Goal: Check status: Check status

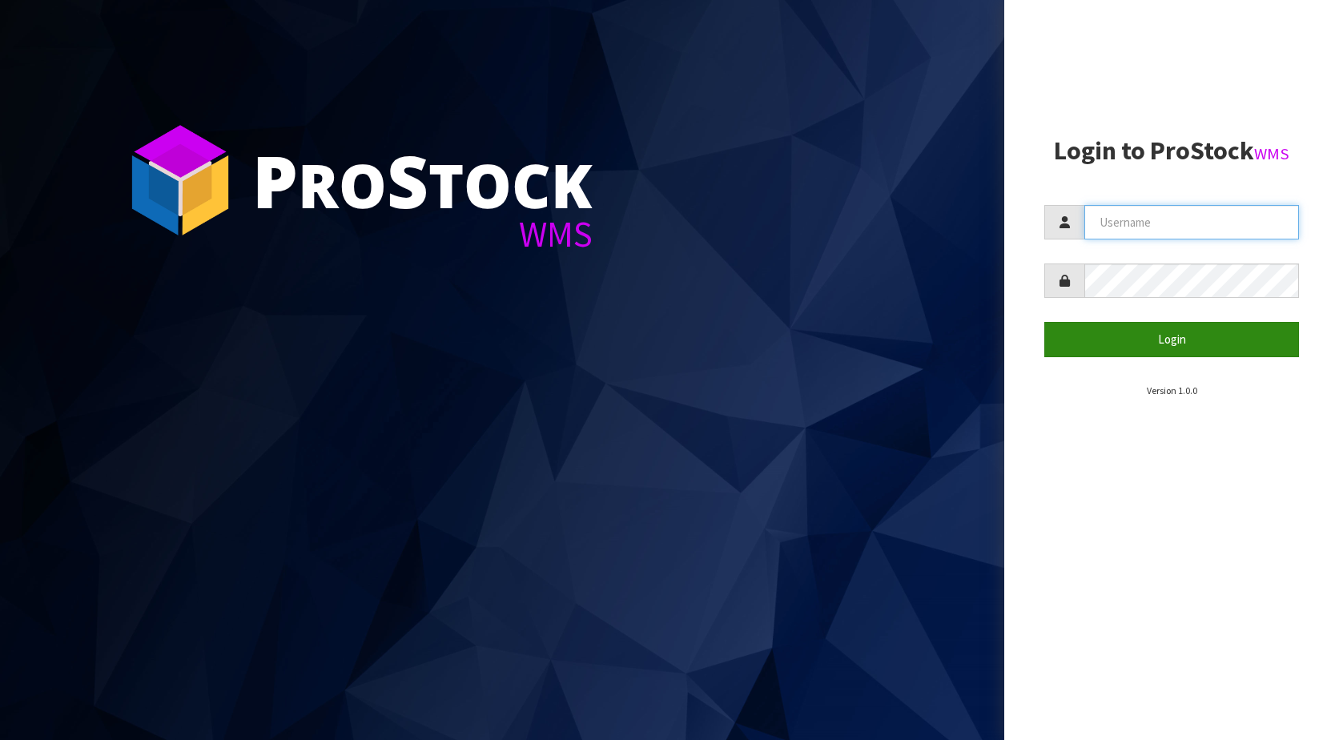
type input "KitchenAid"
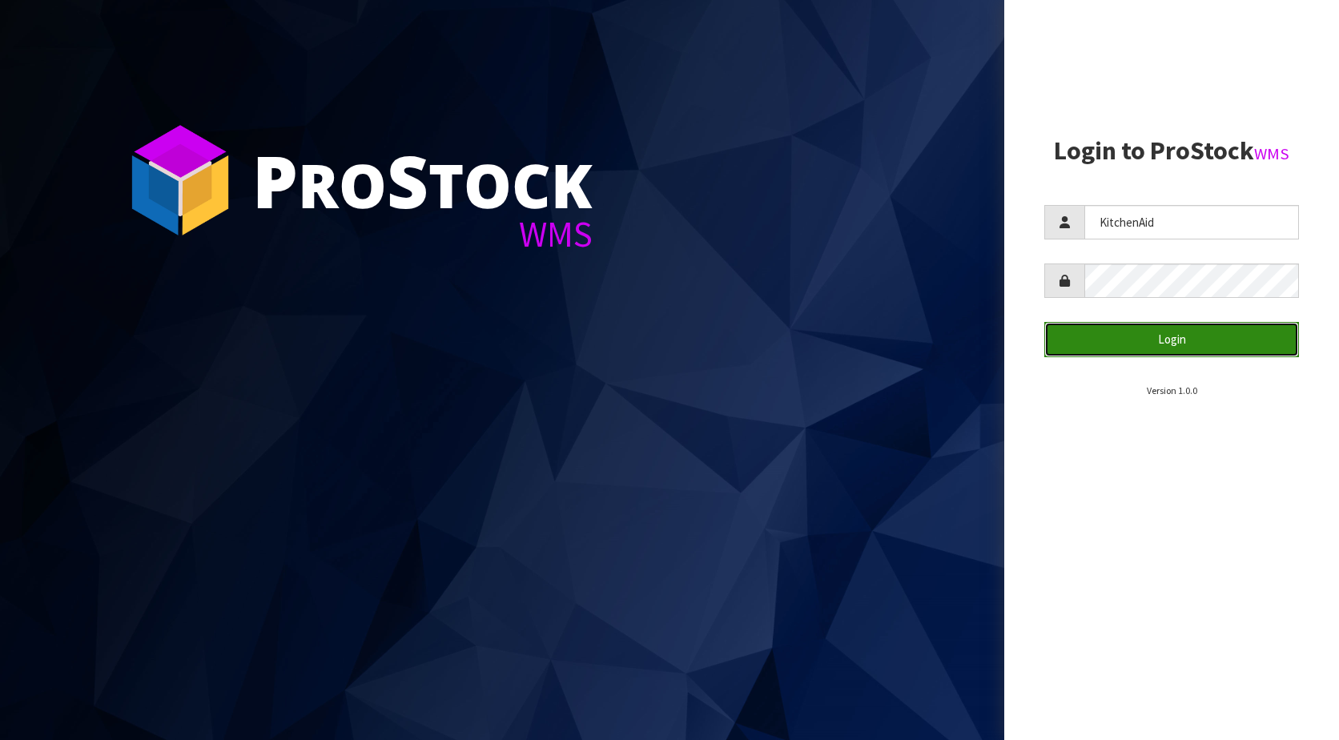
click at [1179, 346] on button "Login" at bounding box center [1171, 339] width 255 height 34
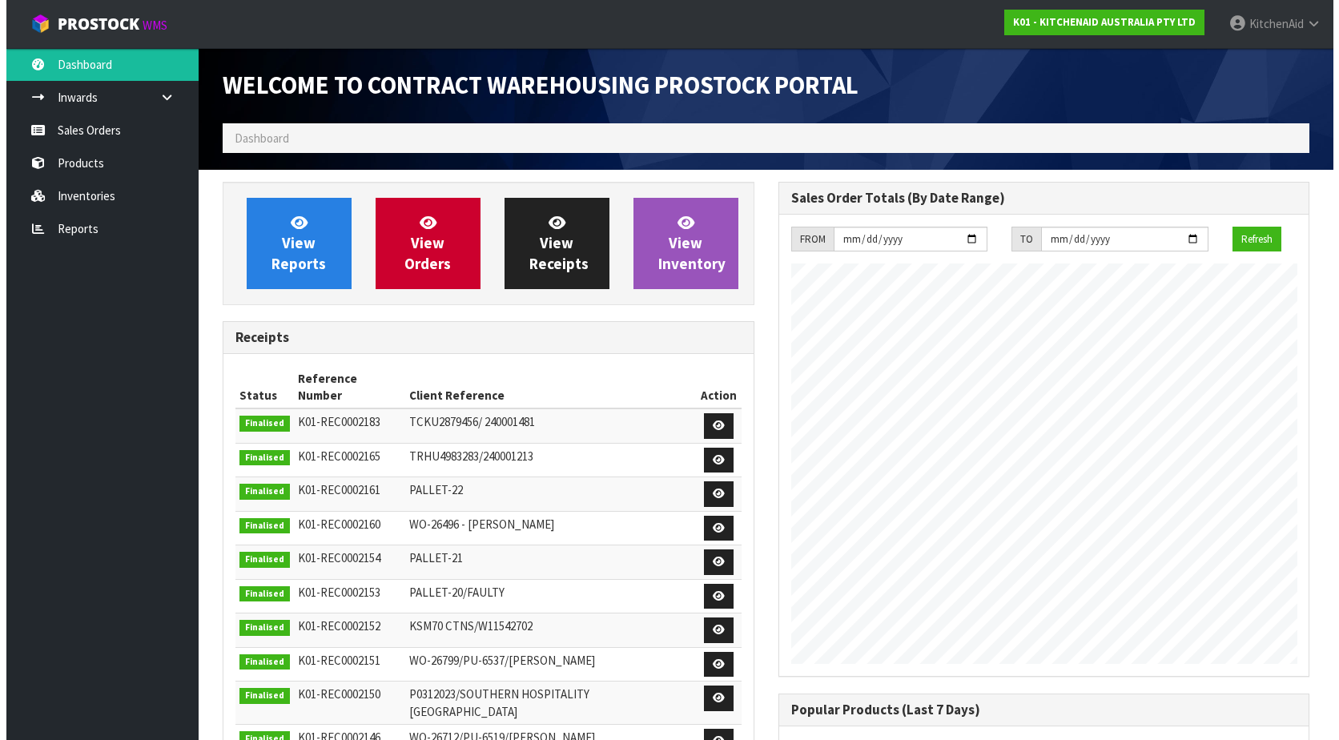
scroll to position [888, 555]
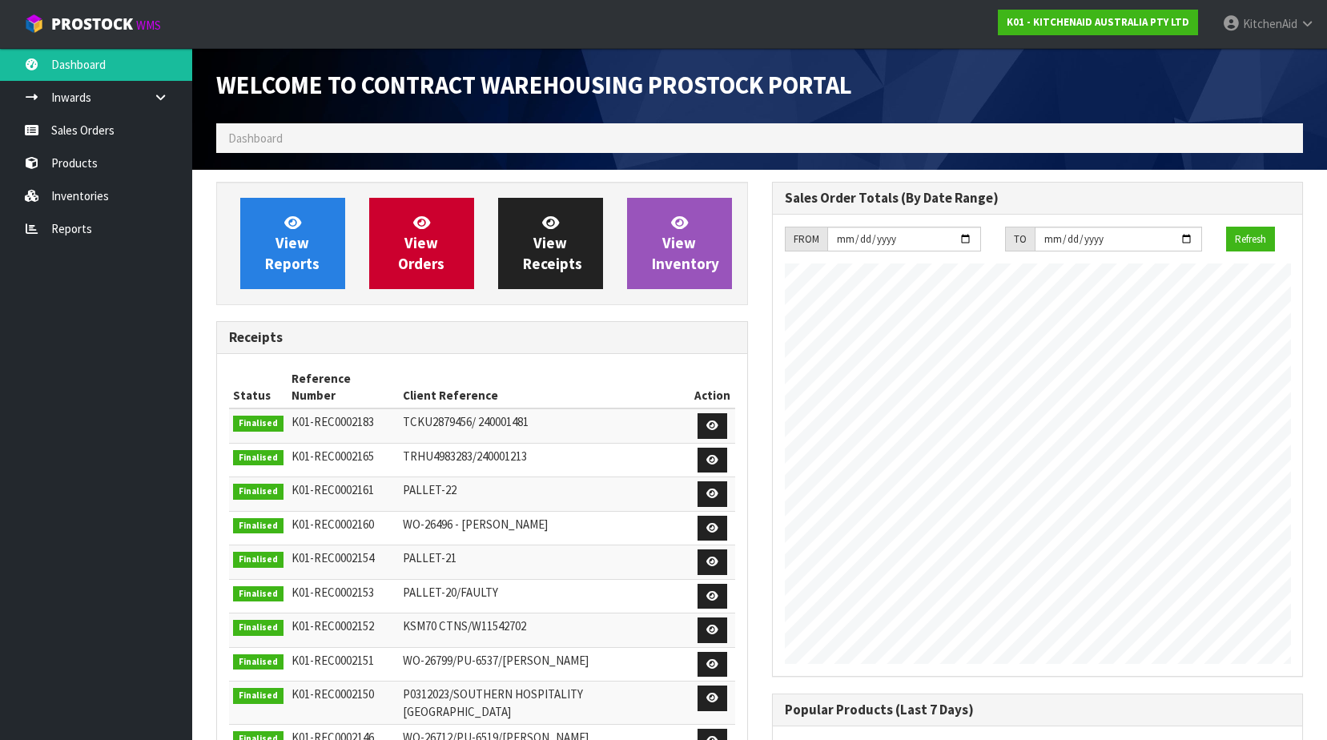
click at [475, 139] on ol "Dashboard" at bounding box center [759, 138] width 1087 height 30
click at [507, 139] on ol "Dashboard" at bounding box center [759, 138] width 1087 height 30
click at [117, 127] on link "Sales Orders" at bounding box center [96, 130] width 192 height 33
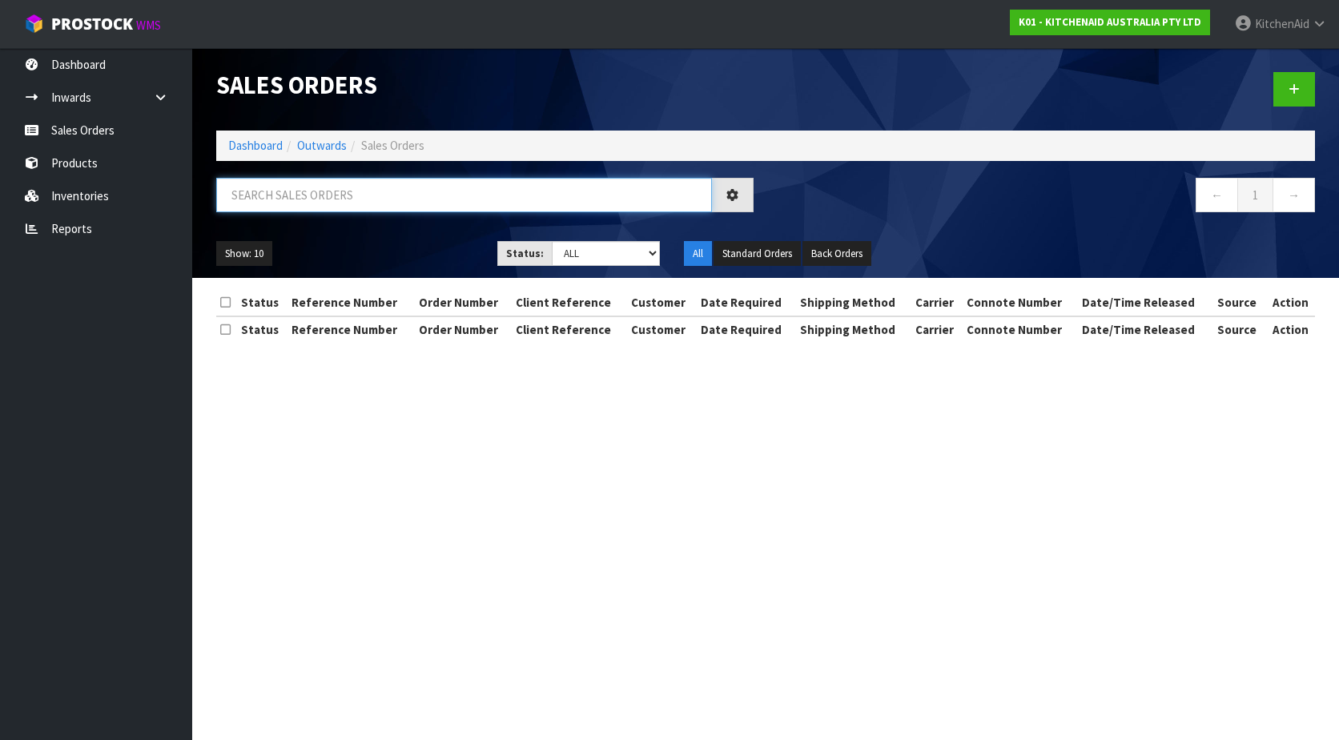
click at [385, 195] on input "text" at bounding box center [464, 195] width 496 height 34
paste input "5KSM195PSAPT"
type input "5KSM195PSAPT"
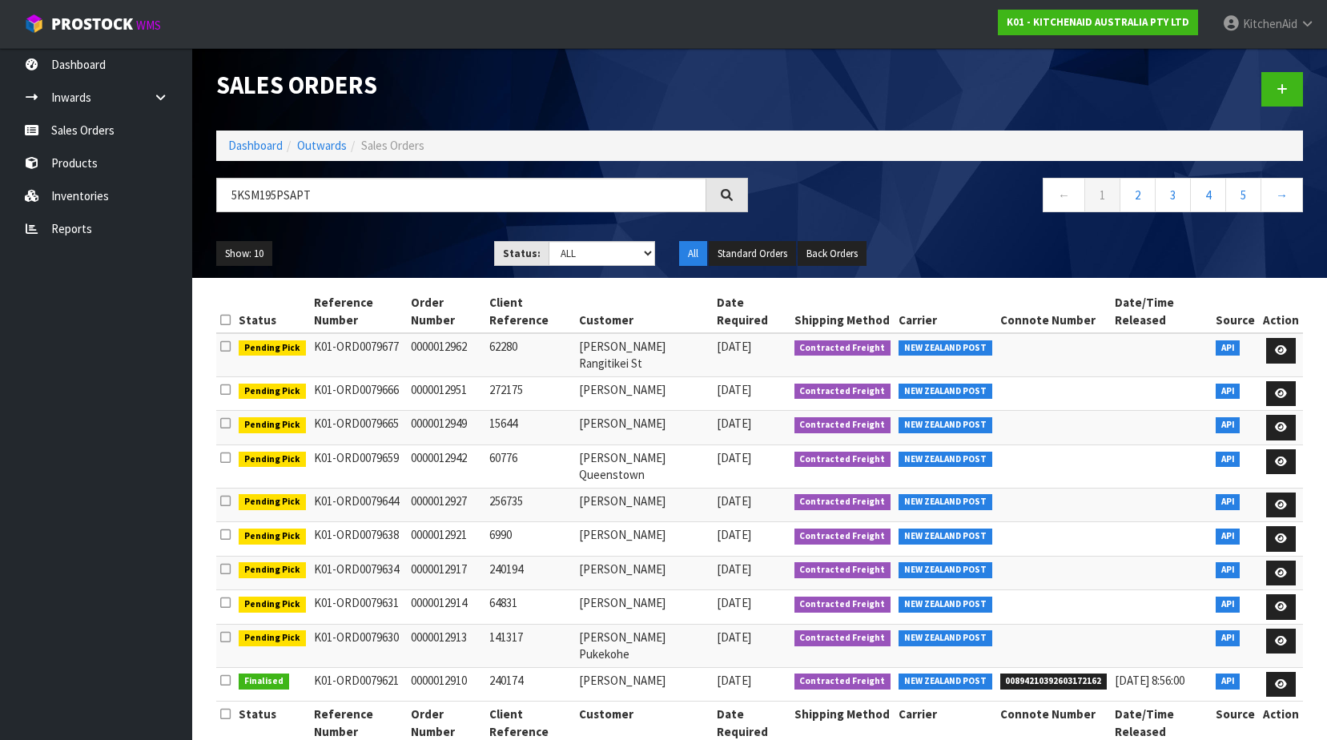
click at [731, 188] on icon at bounding box center [726, 195] width 16 height 16
click at [396, 191] on input "5KSM195PSAPT" at bounding box center [461, 195] width 490 height 34
click at [356, 203] on input "5KSM195PSAPT" at bounding box center [461, 195] width 490 height 34
click at [88, 163] on link "Products" at bounding box center [96, 163] width 192 height 33
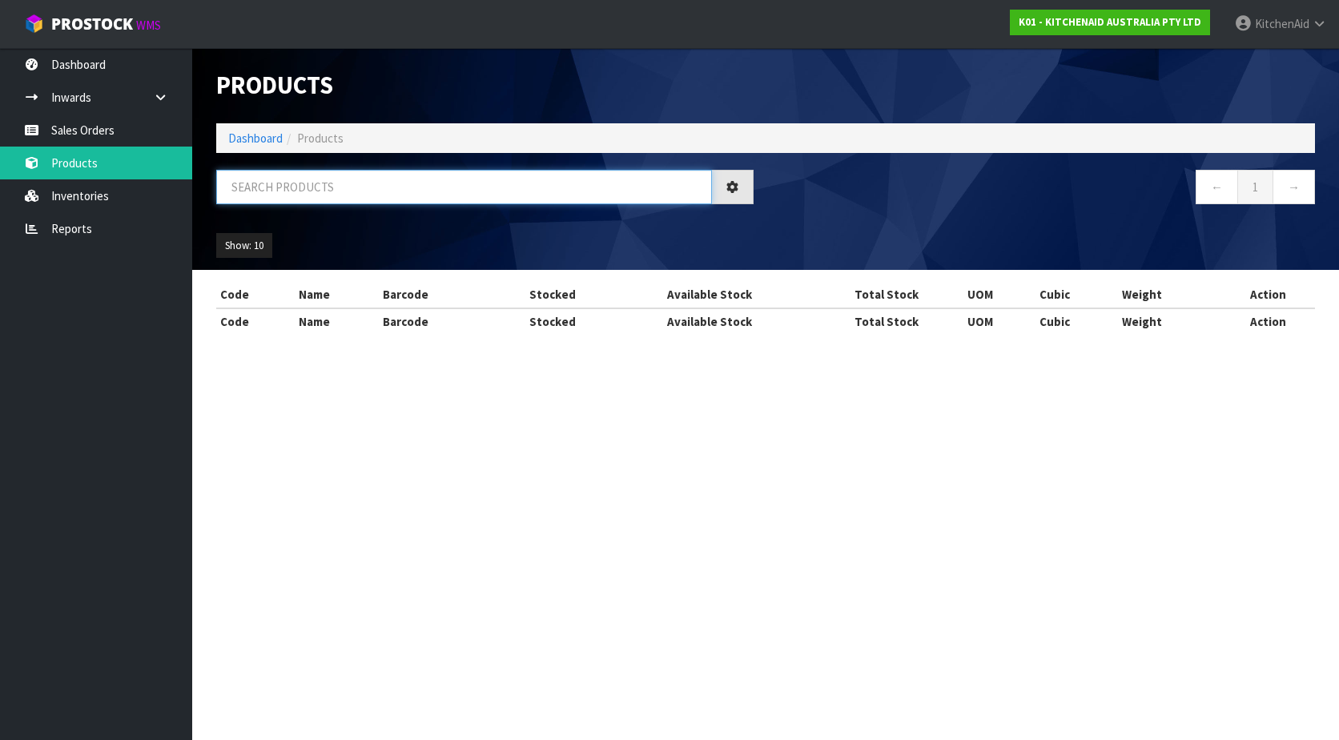
click at [365, 192] on input "text" at bounding box center [464, 187] width 496 height 34
paste input "5KSM195PSAPT"
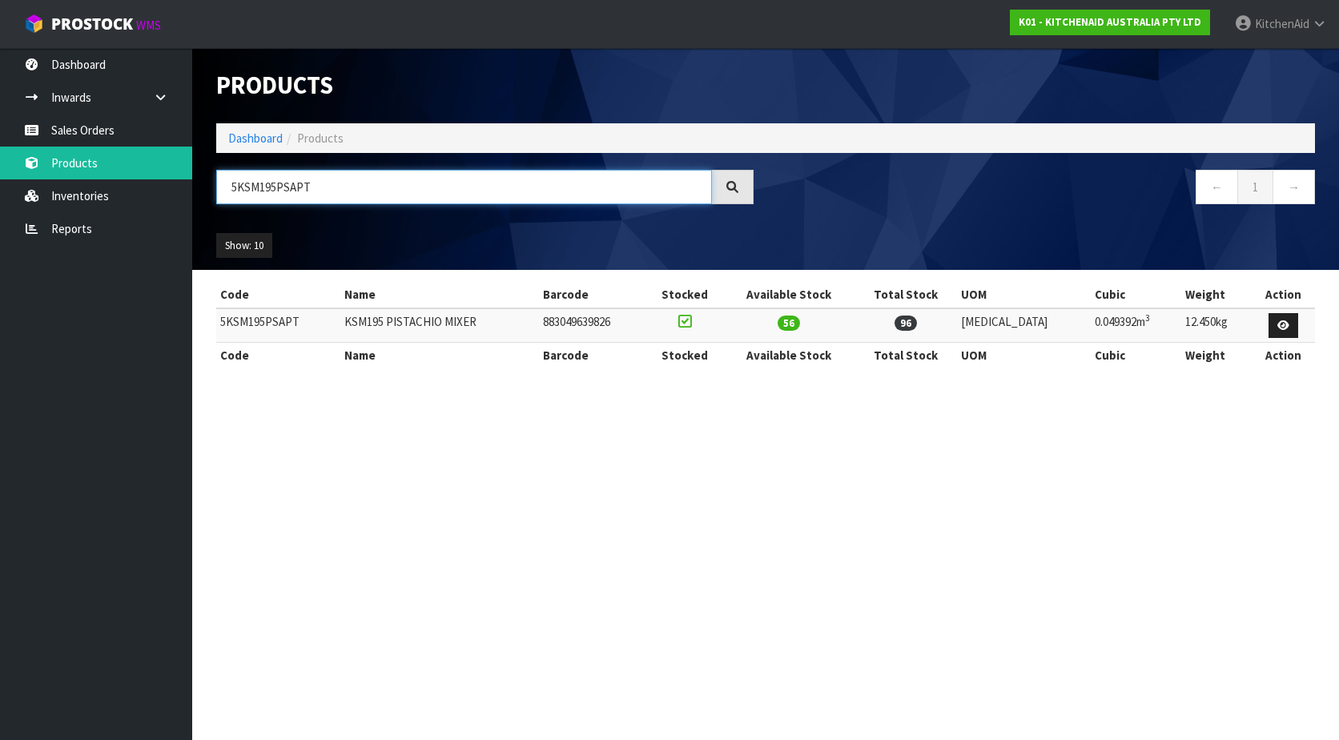
type input "5KSM195PSAPT"
drag, startPoint x: 124, startPoint y: 133, endPoint x: 270, endPoint y: 177, distance: 152.3
click at [124, 133] on link "Sales Orders" at bounding box center [96, 130] width 192 height 33
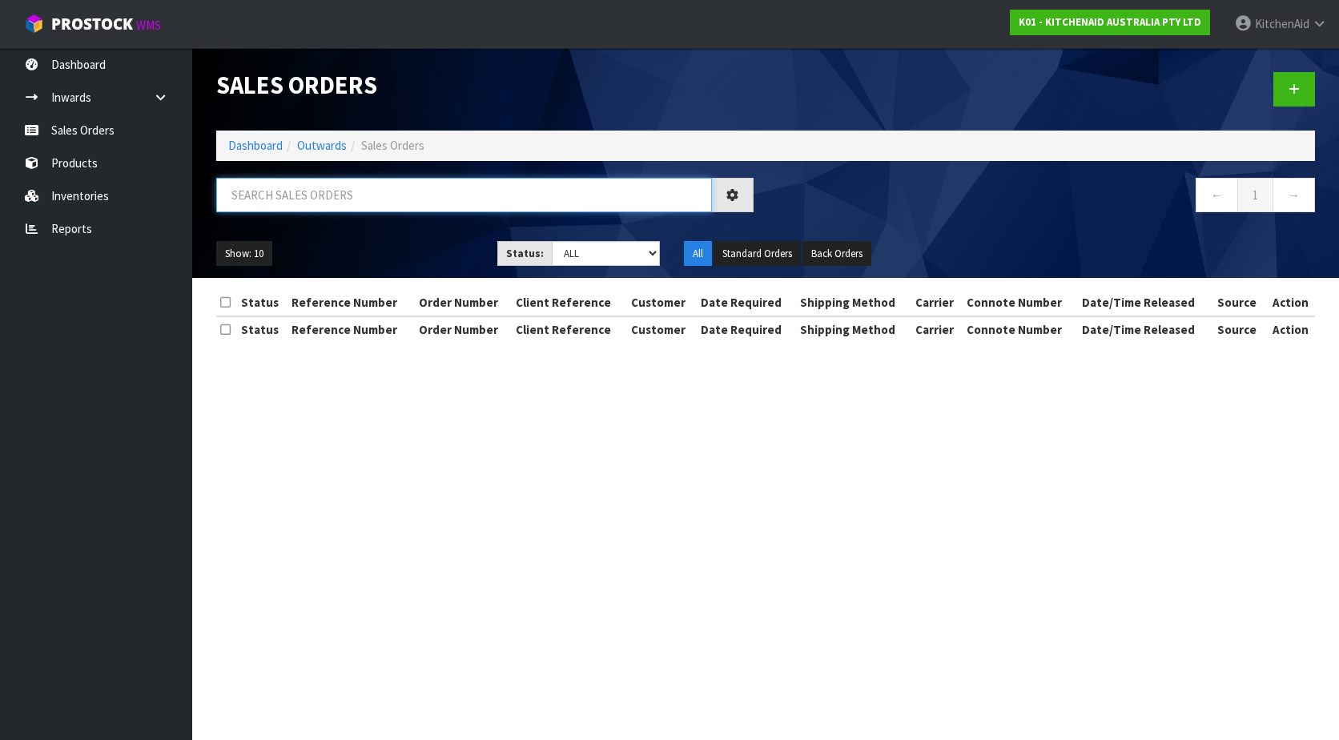
drag, startPoint x: 397, startPoint y: 195, endPoint x: 300, endPoint y: 203, distance: 98.0
click at [300, 203] on input "text" at bounding box center [464, 195] width 496 height 34
paste input "[PERSON_NAME]"
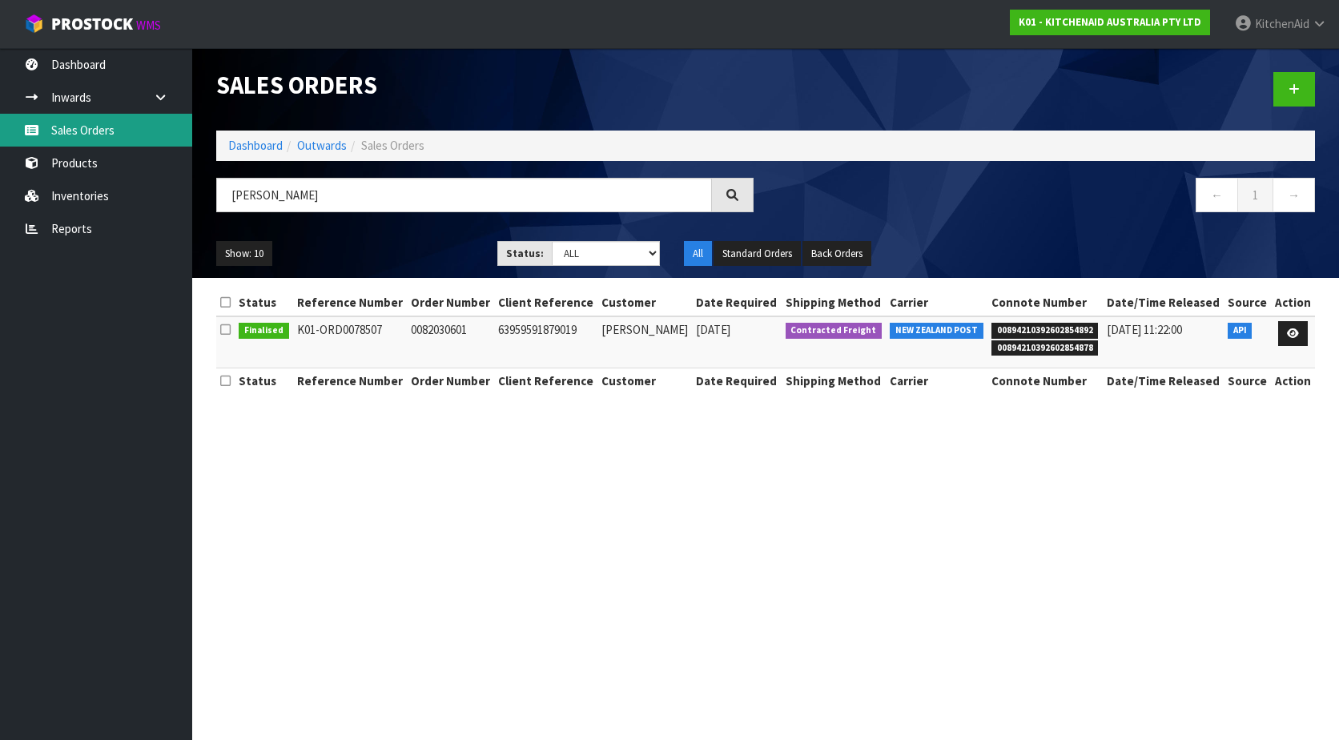
click at [99, 134] on link "Sales Orders" at bounding box center [96, 130] width 192 height 33
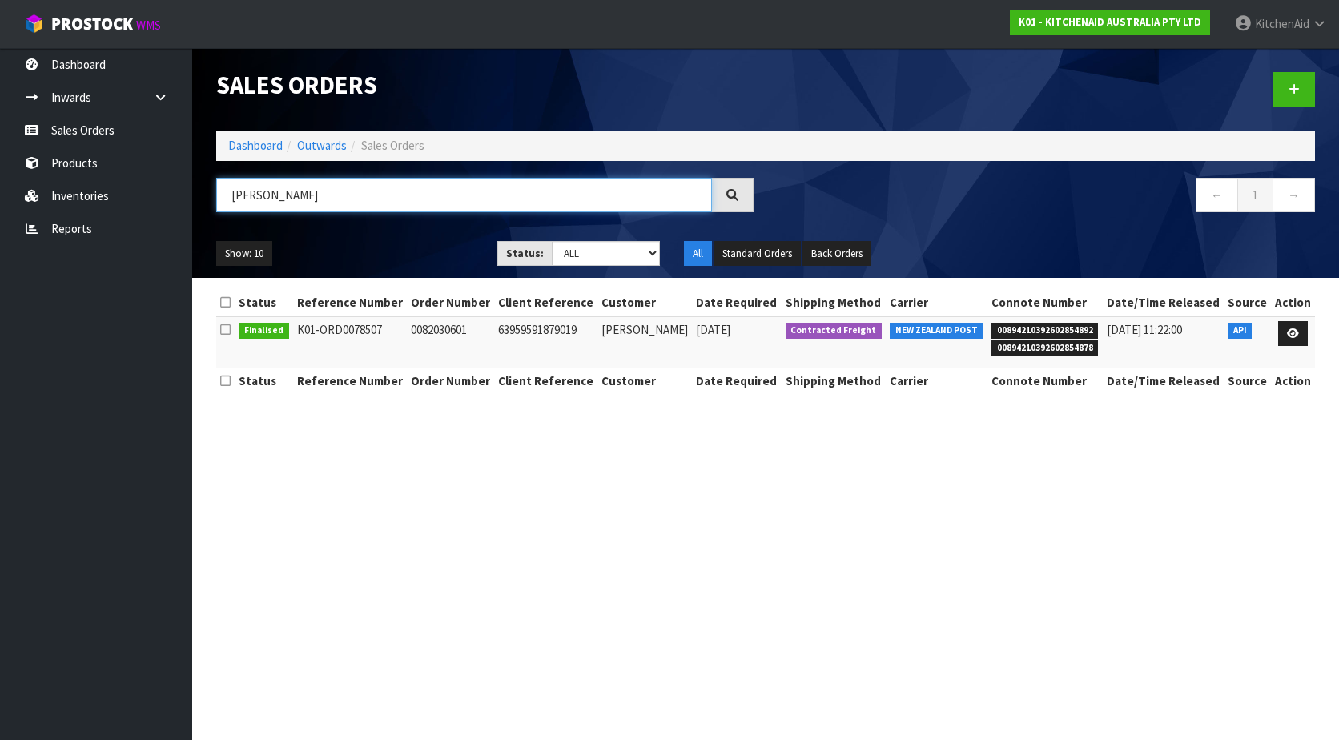
drag, startPoint x: 389, startPoint y: 198, endPoint x: 225, endPoint y: 187, distance: 164.5
click at [225, 187] on input "[PERSON_NAME]" at bounding box center [464, 195] width 496 height 34
paste input "KAAA-34828"
type input "KAAA-34828"
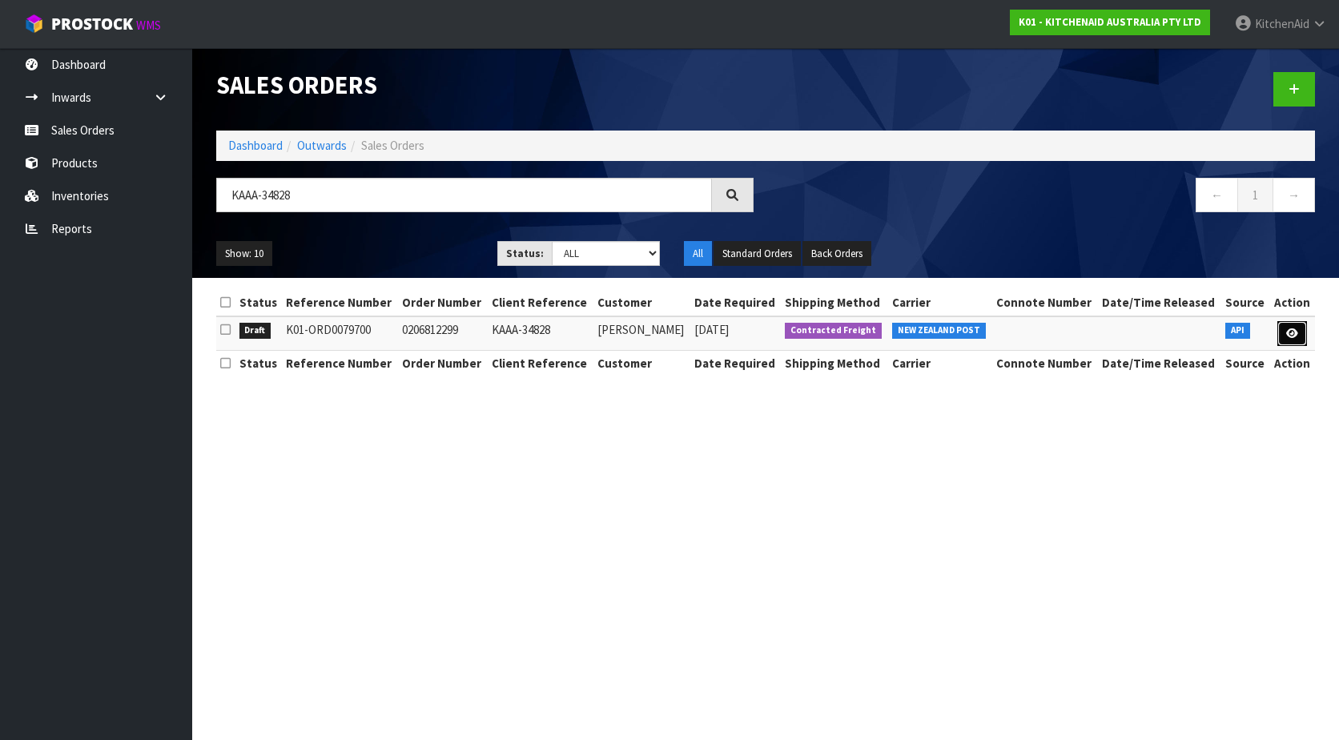
click at [1280, 340] on link at bounding box center [1293, 334] width 30 height 26
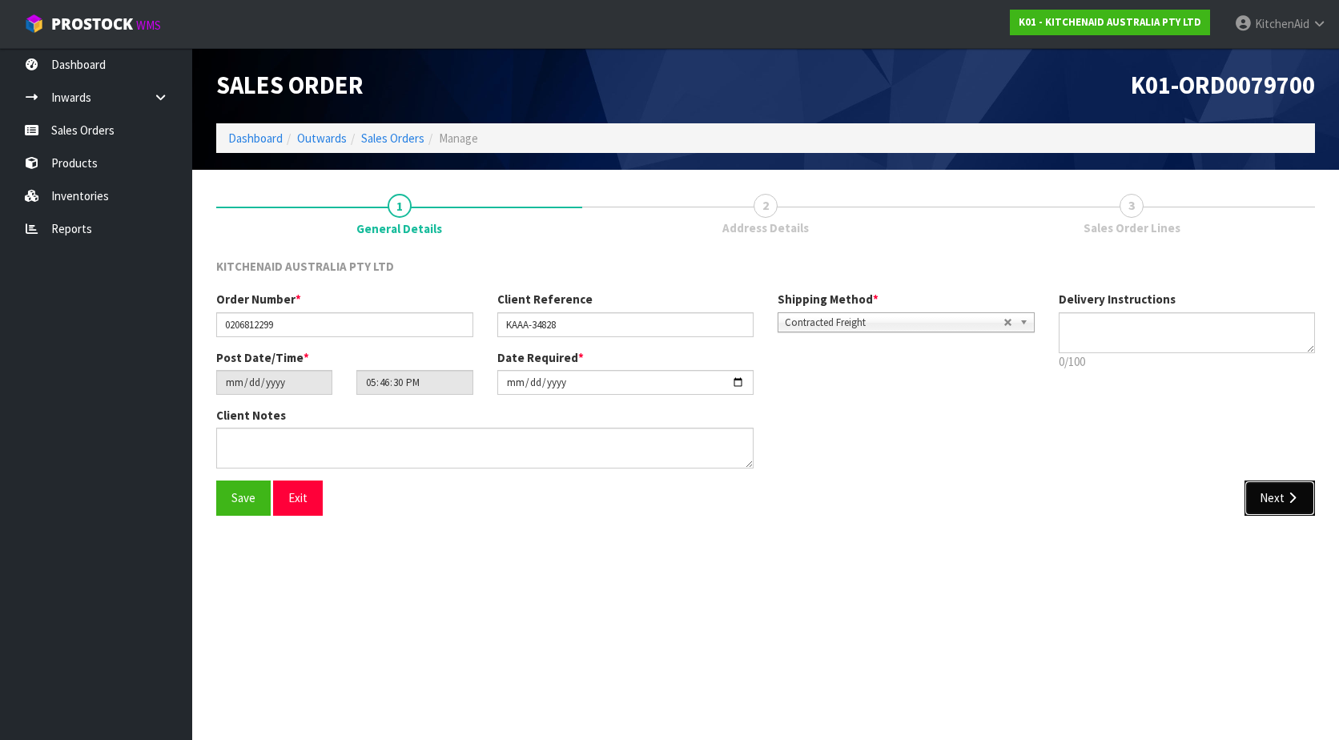
click at [1294, 497] on icon "button" at bounding box center [1292, 498] width 15 height 12
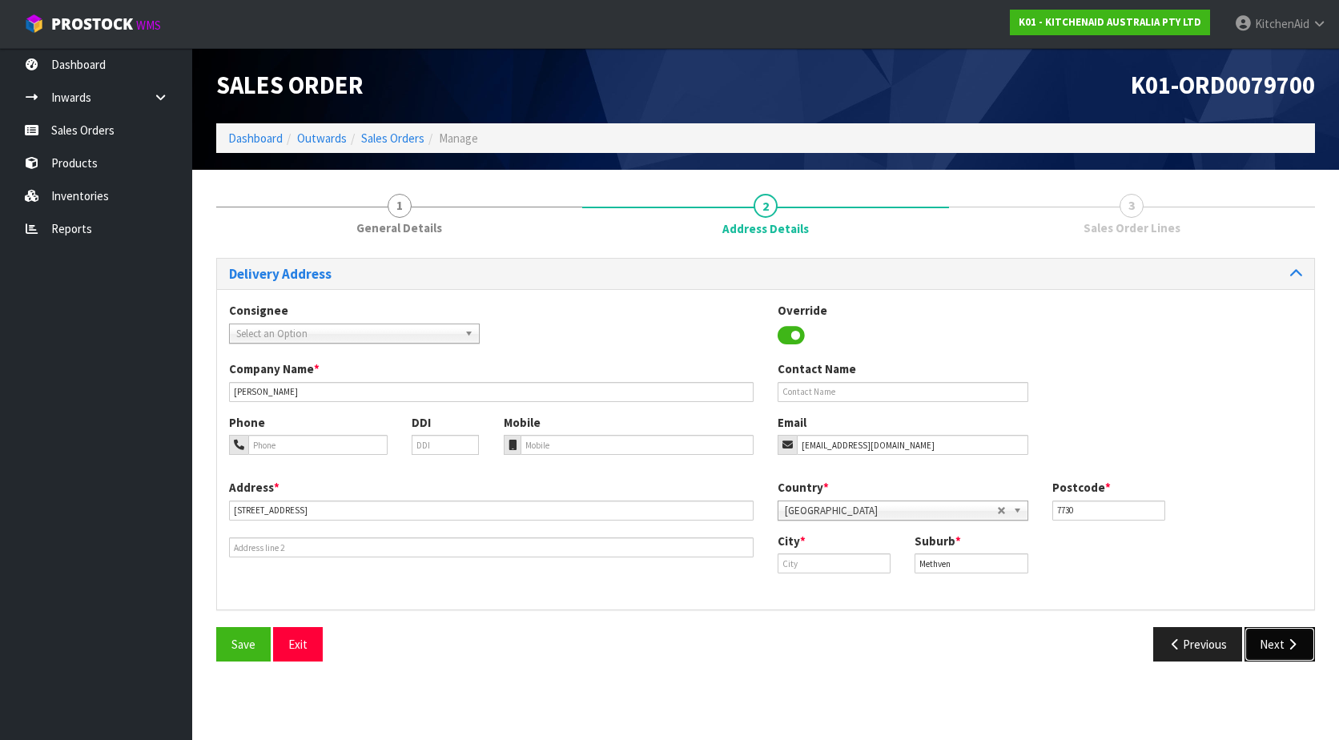
click at [1286, 638] on button "Next" at bounding box center [1280, 644] width 70 height 34
click at [1294, 655] on button "Next" at bounding box center [1280, 644] width 70 height 34
click at [839, 560] on input "text" at bounding box center [834, 563] width 113 height 20
click at [1169, 644] on icon "button" at bounding box center [1176, 644] width 15 height 12
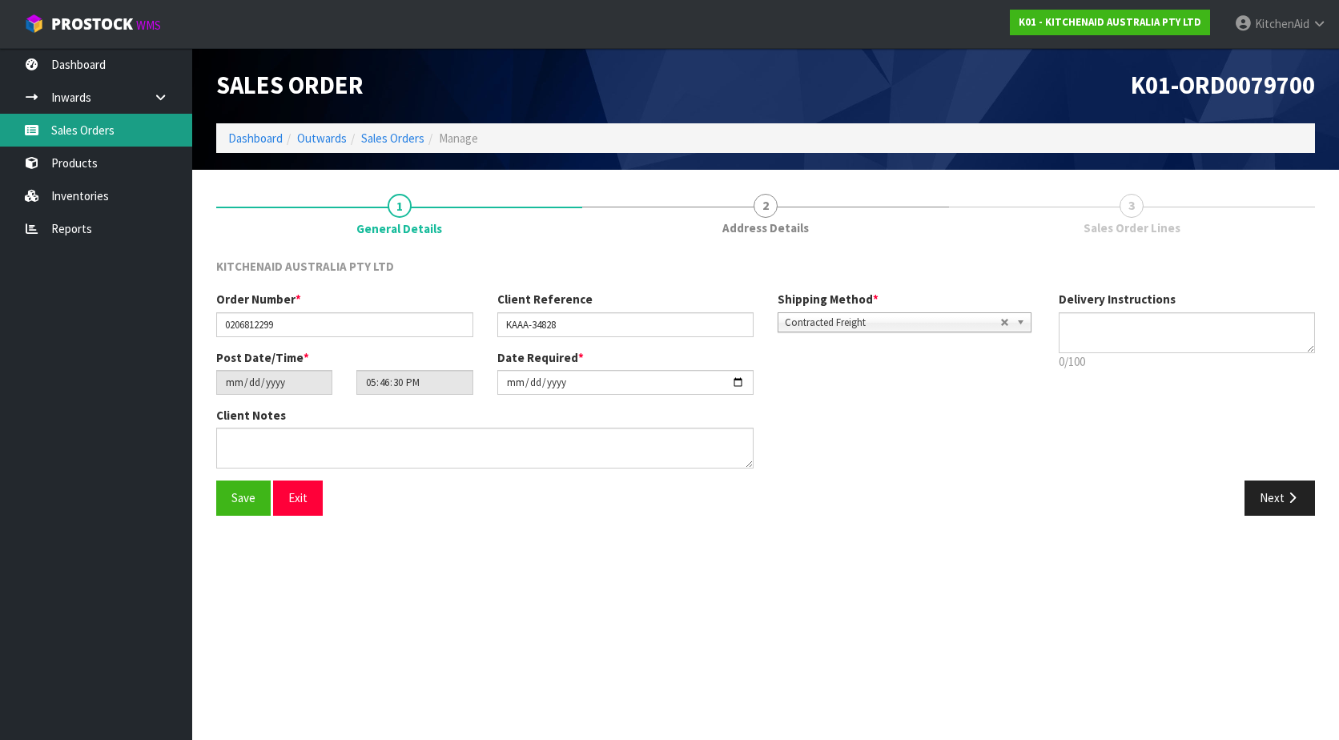
click at [91, 138] on link "Sales Orders" at bounding box center [96, 130] width 192 height 33
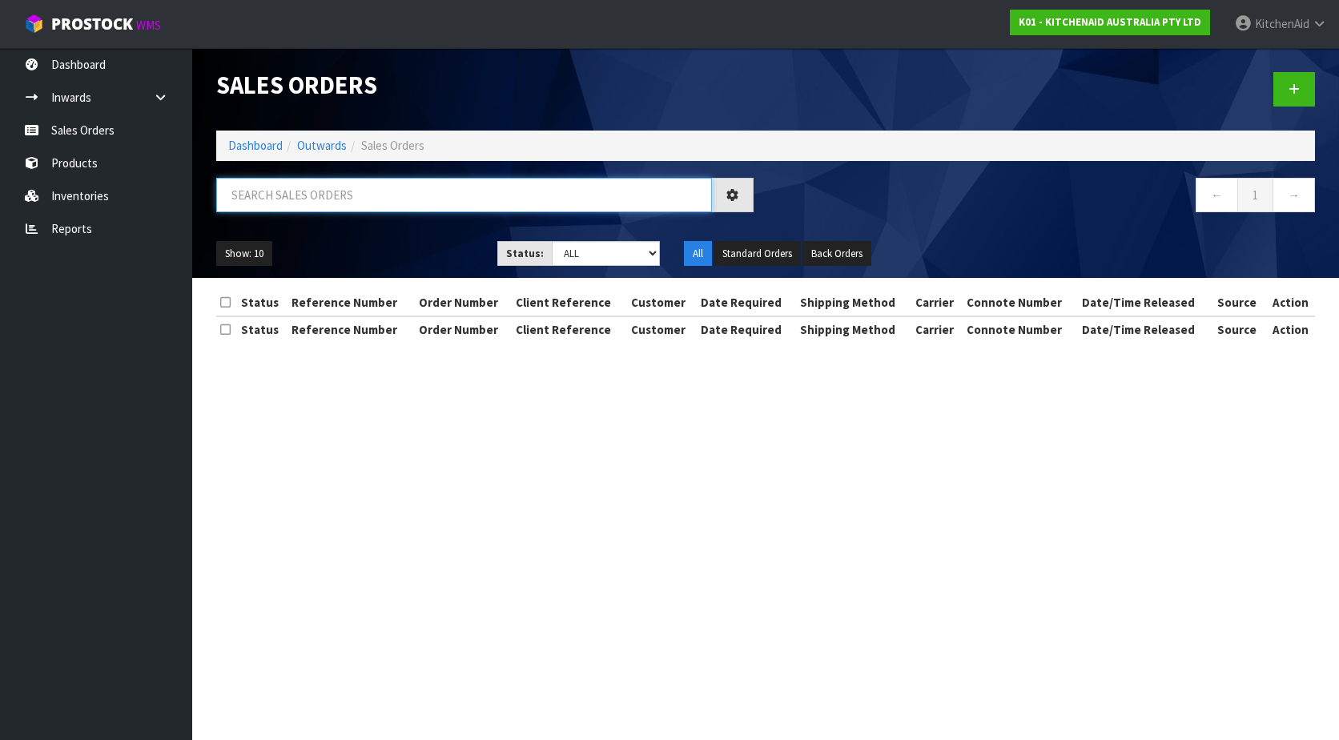
click at [409, 185] on input "text" at bounding box center [464, 195] width 496 height 34
paste input "64015999631723"
type input "64015999631723"
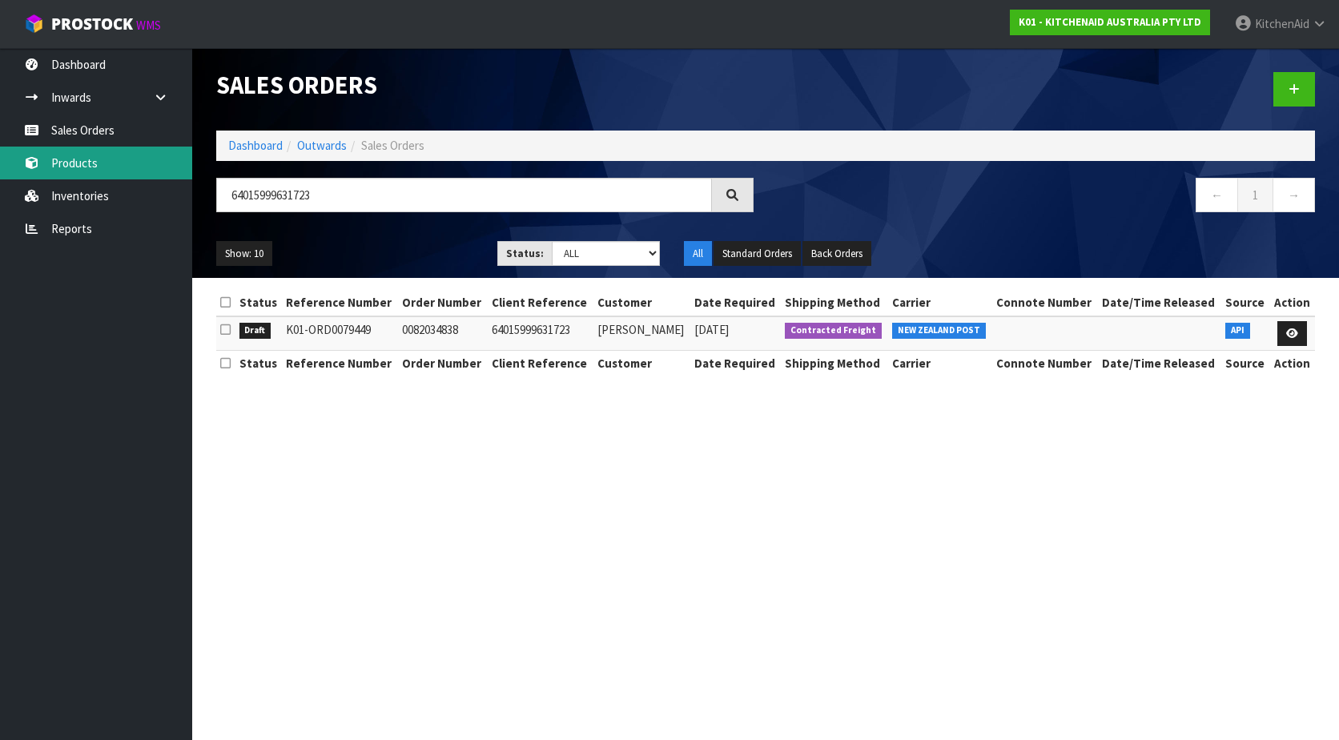
drag, startPoint x: 91, startPoint y: 173, endPoint x: 703, endPoint y: 103, distance: 616.8
click at [91, 173] on link "Products" at bounding box center [96, 163] width 192 height 33
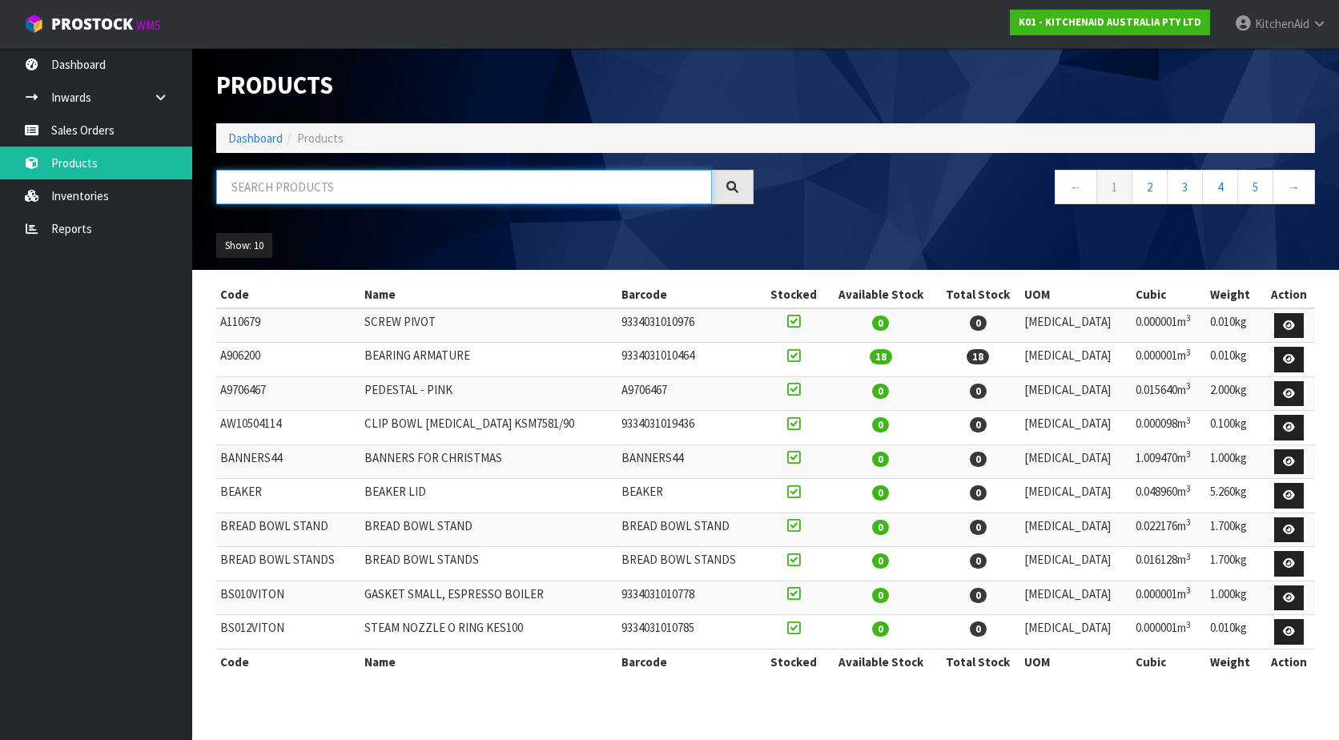
click at [403, 183] on input "text" at bounding box center [464, 187] width 496 height 34
paste input "5KSM195PSABT"
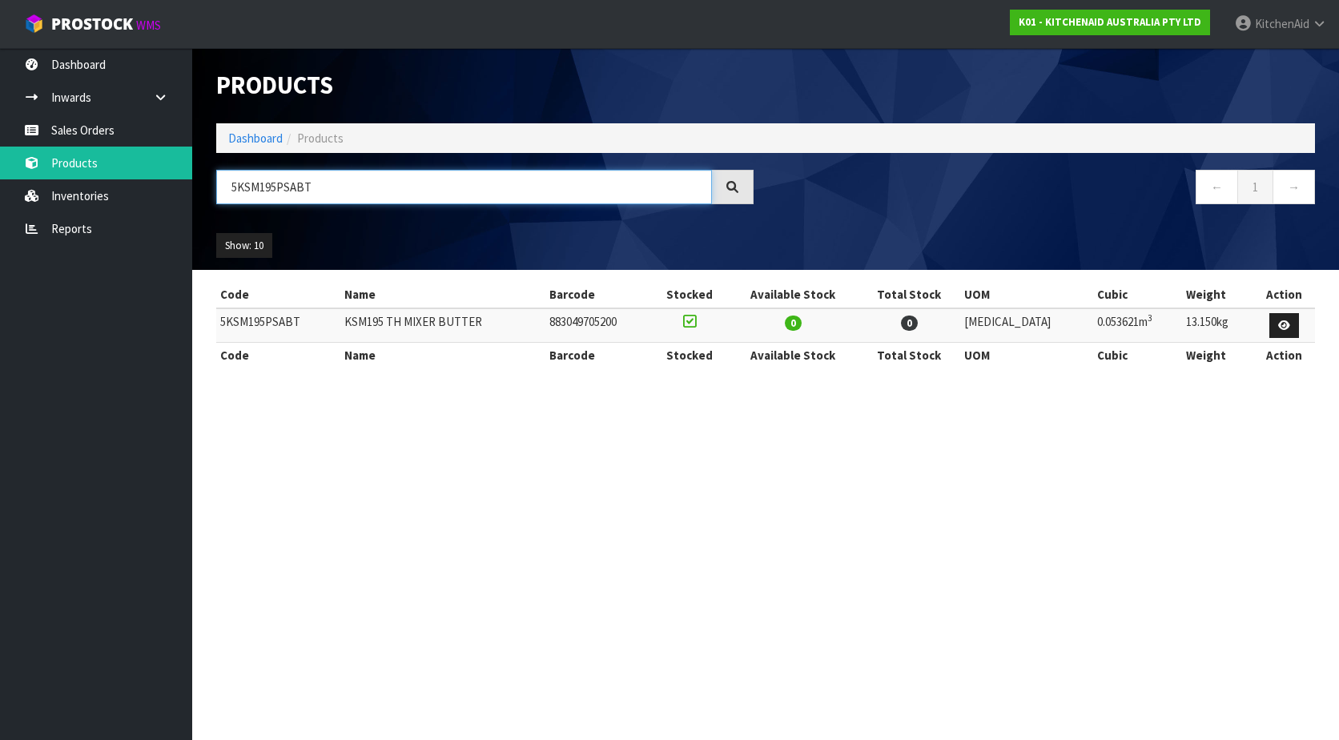
drag, startPoint x: 319, startPoint y: 189, endPoint x: 215, endPoint y: 182, distance: 104.4
click at [215, 182] on div "5KSM195PSABT" at bounding box center [484, 193] width 561 height 46
paste input "5THWWS"
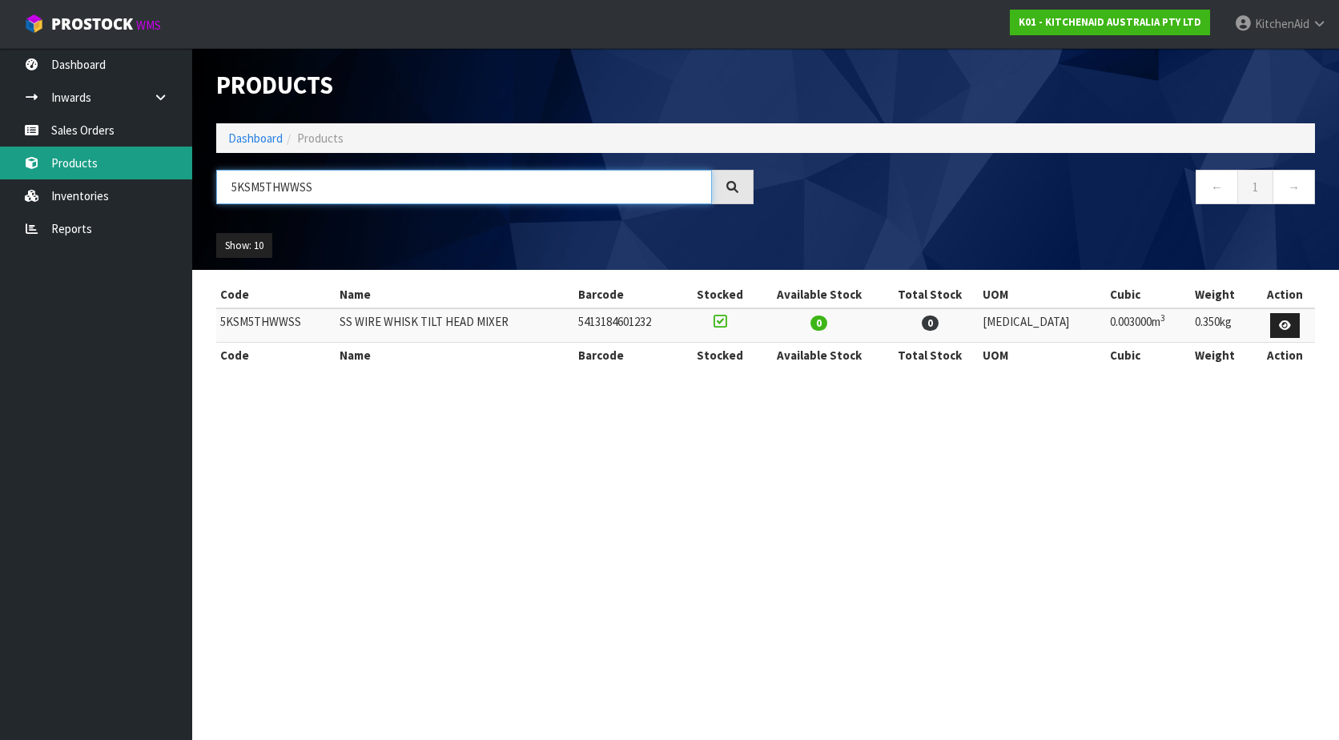
drag, startPoint x: 338, startPoint y: 187, endPoint x: 185, endPoint y: 164, distance: 154.6
click at [185, 164] on body "Toggle navigation ProStock WMS K01 - KITCHENAID AUSTRALIA PTY LTD [GEOGRAPHIC_D…" at bounding box center [669, 370] width 1339 height 740
paste input "192XDAPT"
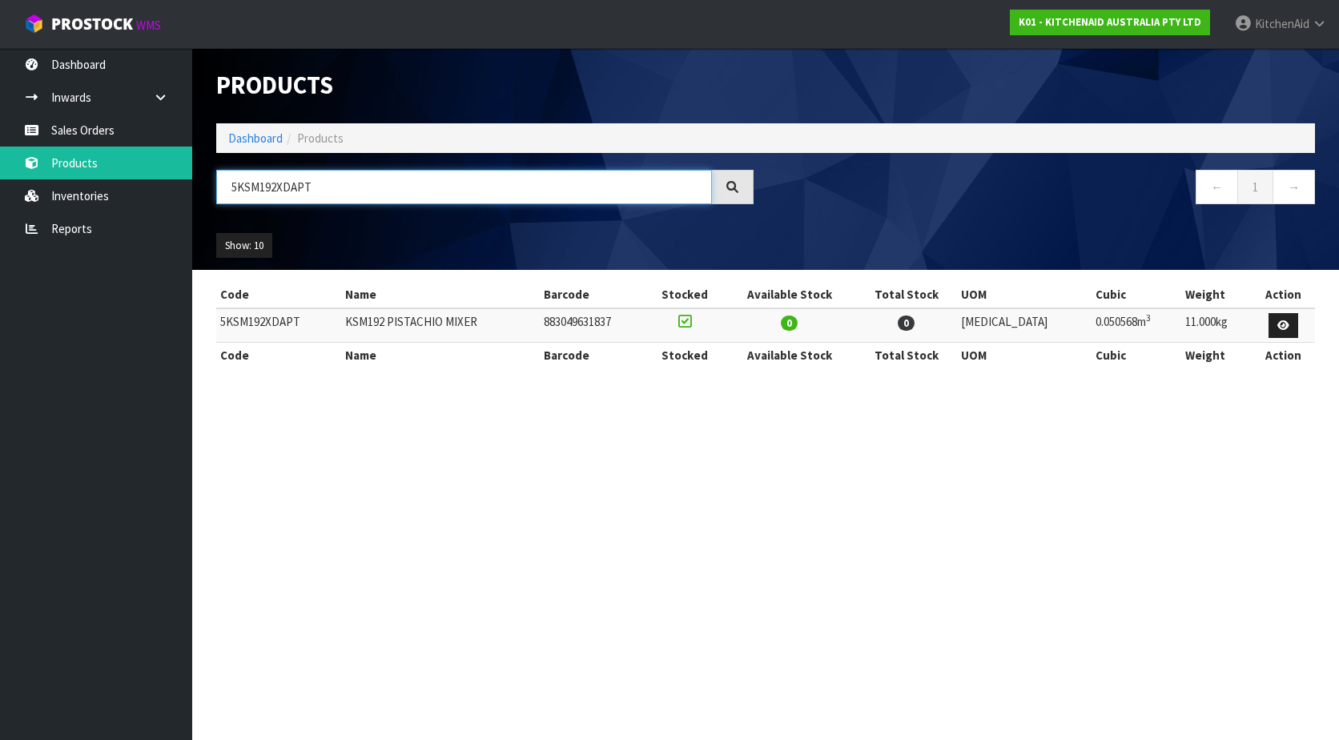
type input "5KSM192XDAPT"
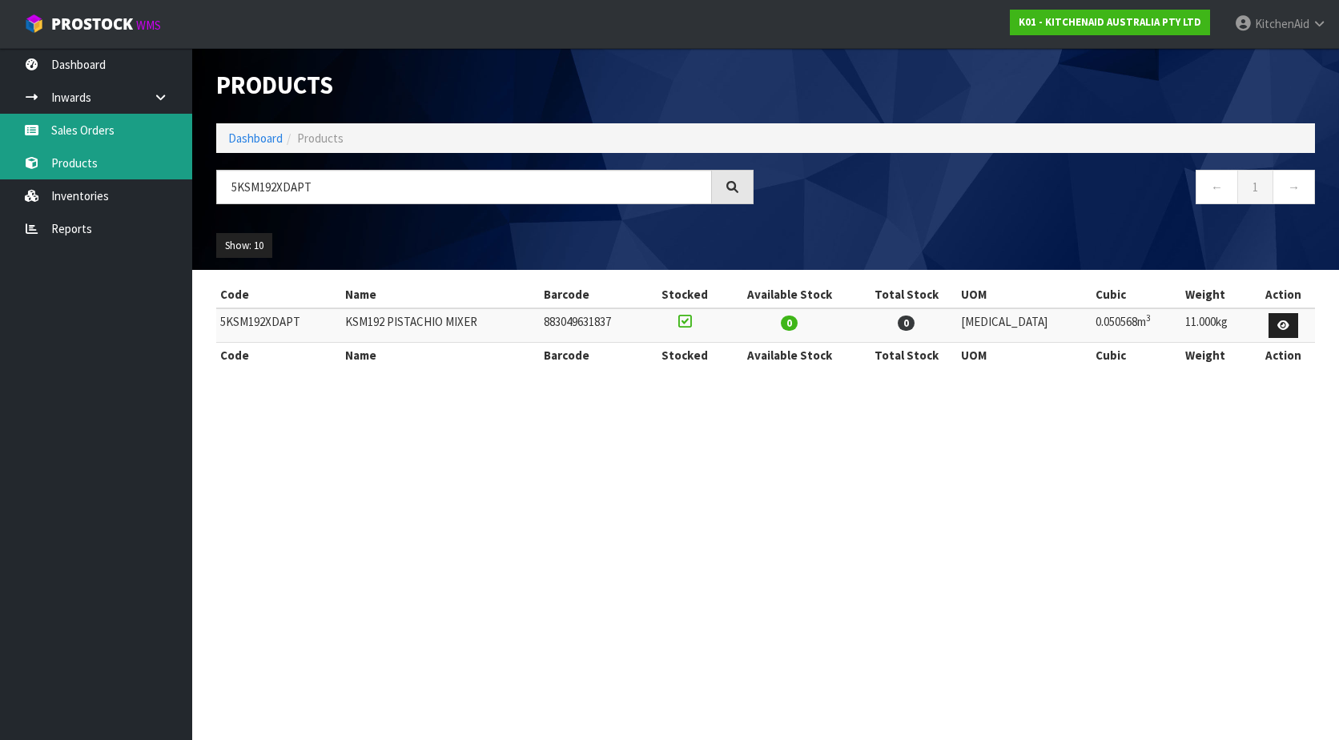
drag, startPoint x: 111, startPoint y: 136, endPoint x: 134, endPoint y: 149, distance: 26.5
click at [111, 136] on link "Sales Orders" at bounding box center [96, 130] width 192 height 33
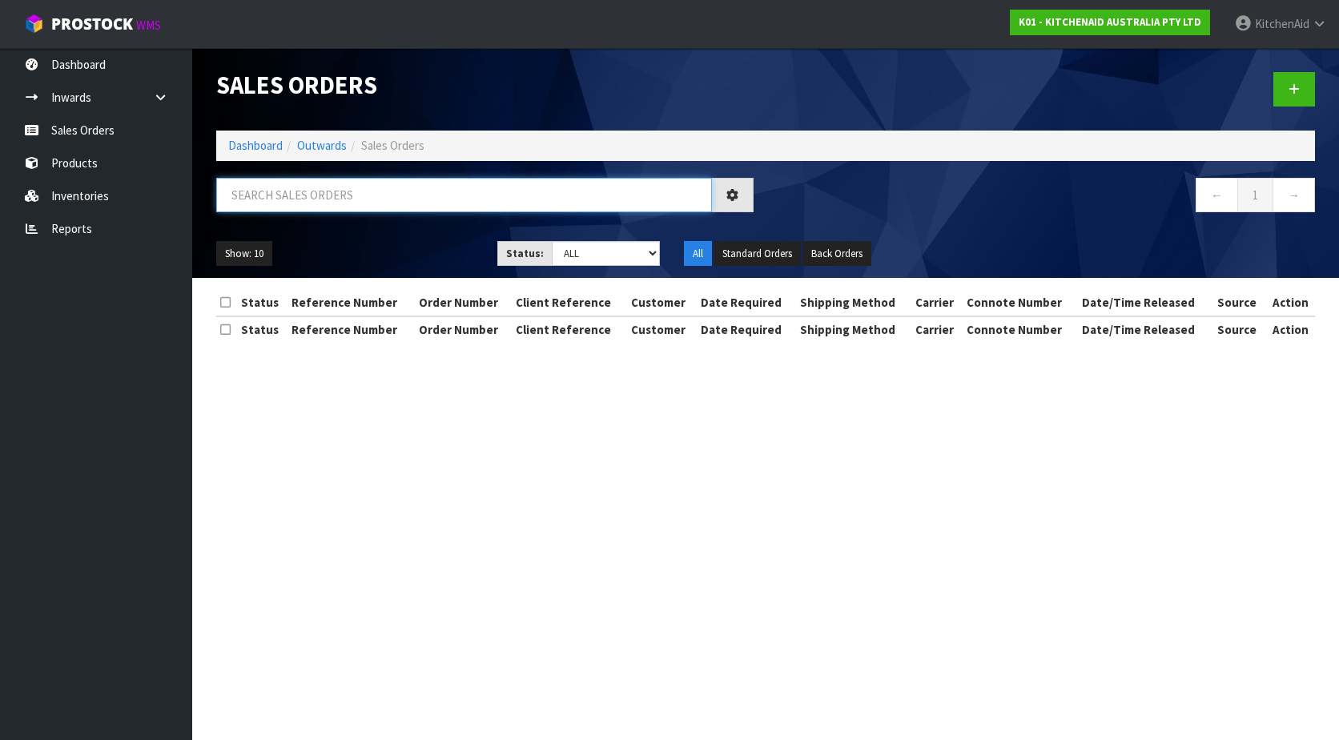
click at [368, 195] on input "text" at bounding box center [464, 195] width 496 height 34
paste input "64019093815659"
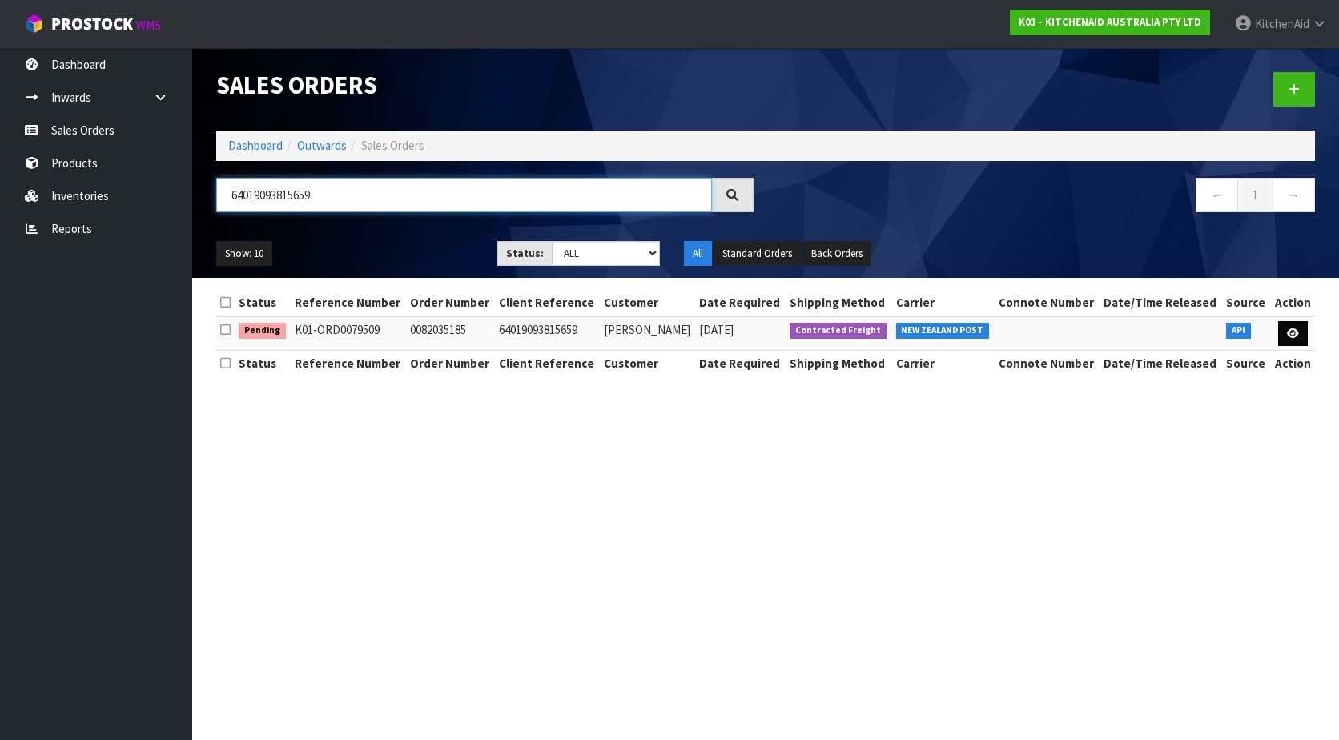
type input "64019093815659"
click at [1297, 339] on link at bounding box center [1293, 334] width 30 height 26
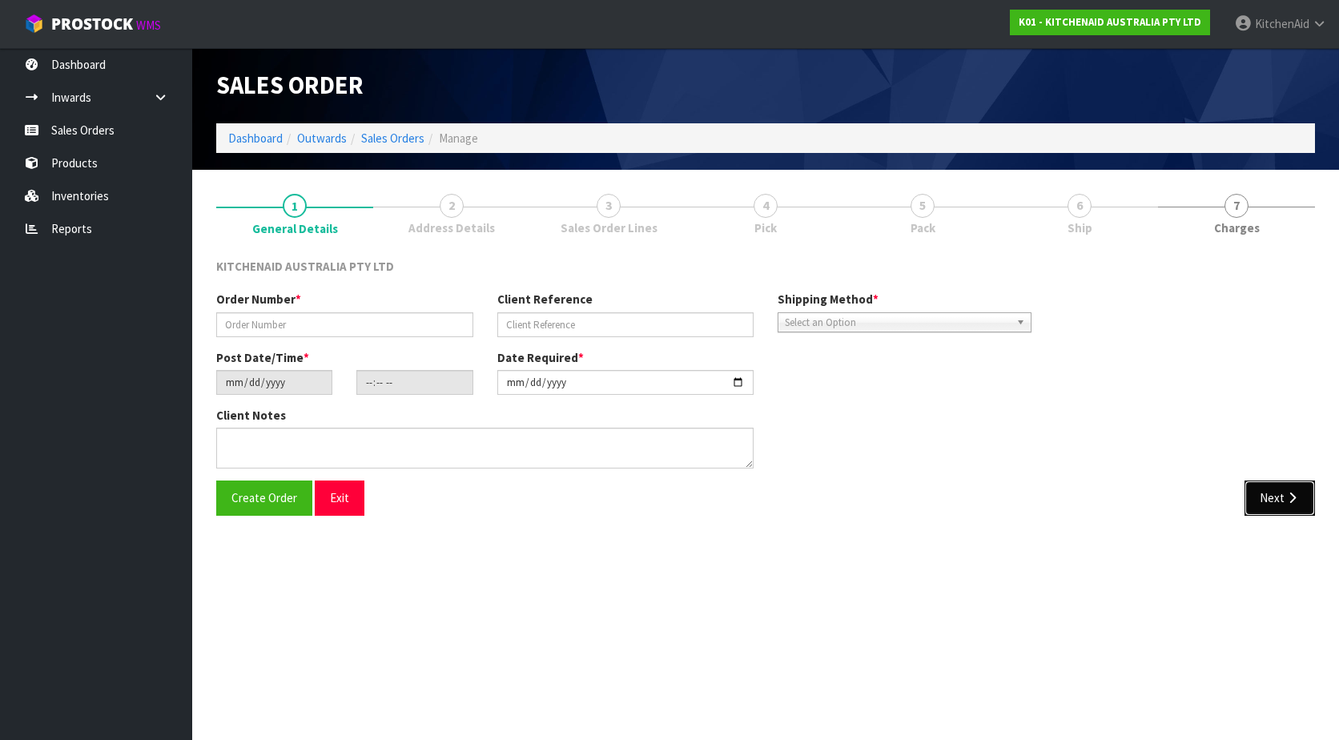
click at [1271, 505] on button "Next" at bounding box center [1280, 498] width 70 height 34
type input "0082035185"
type input "64019093815659"
type input "[DATE]"
type input "15:41:38.000"
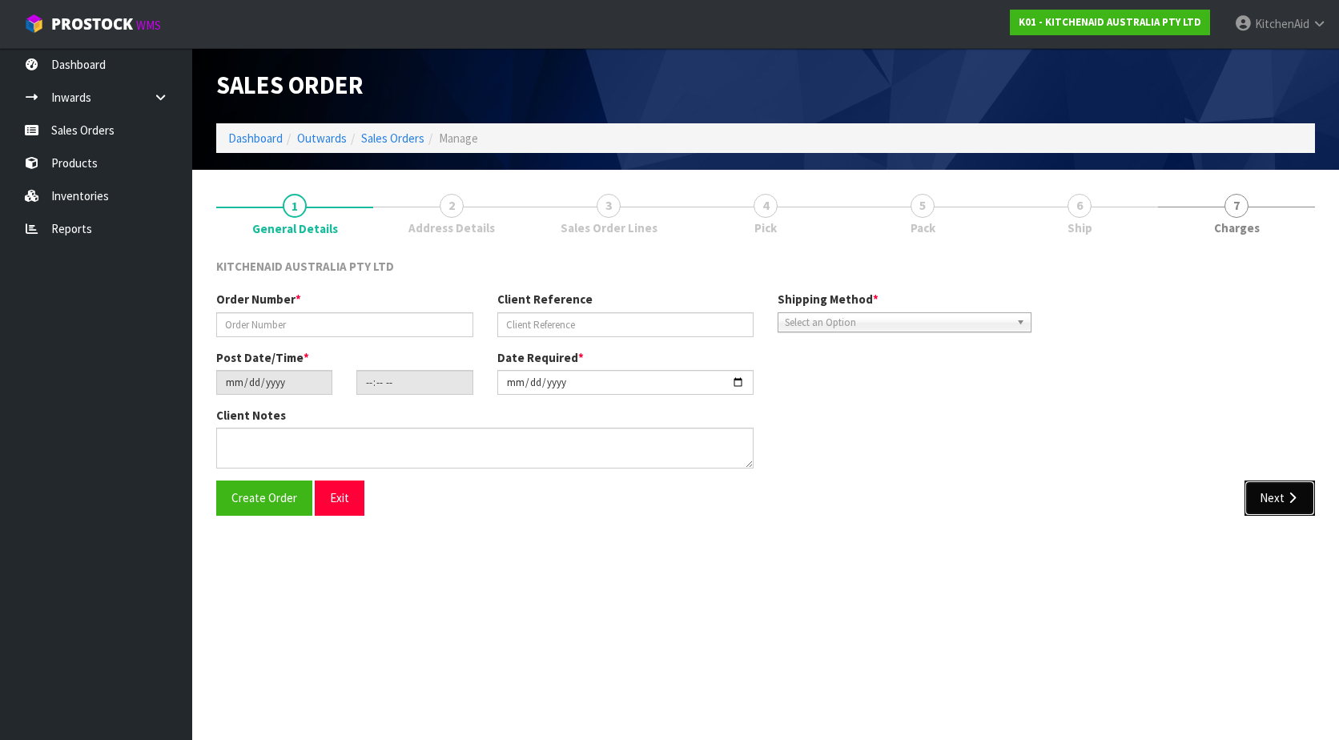
type input "[DATE]"
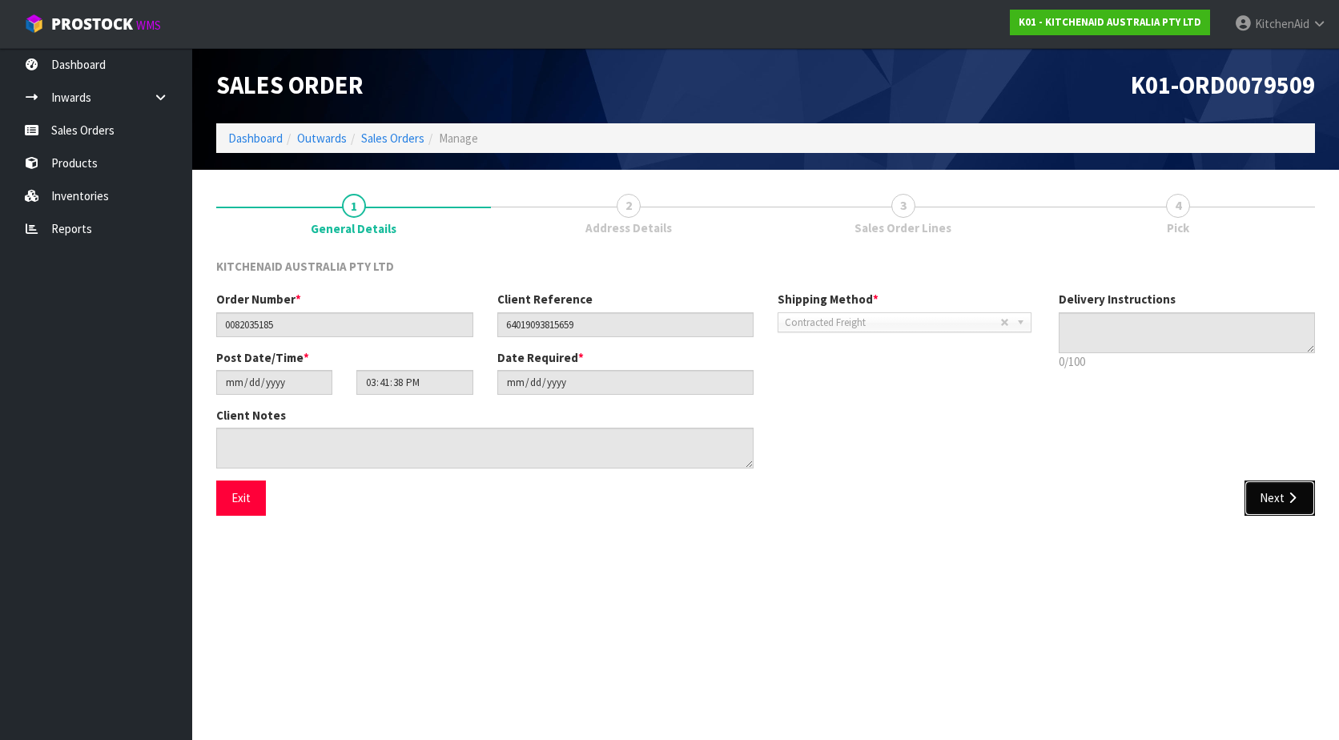
click at [1271, 505] on button "Next" at bounding box center [1280, 498] width 70 height 34
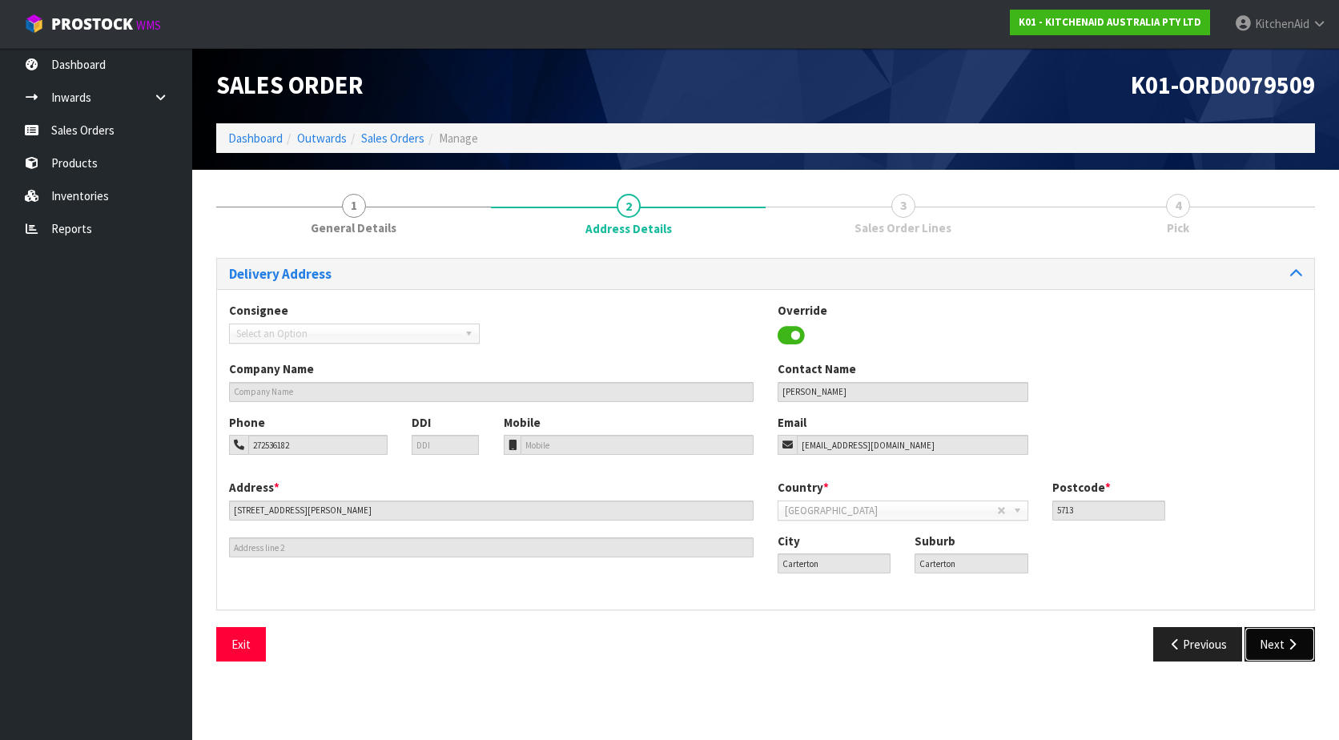
click at [1271, 650] on button "Next" at bounding box center [1280, 644] width 70 height 34
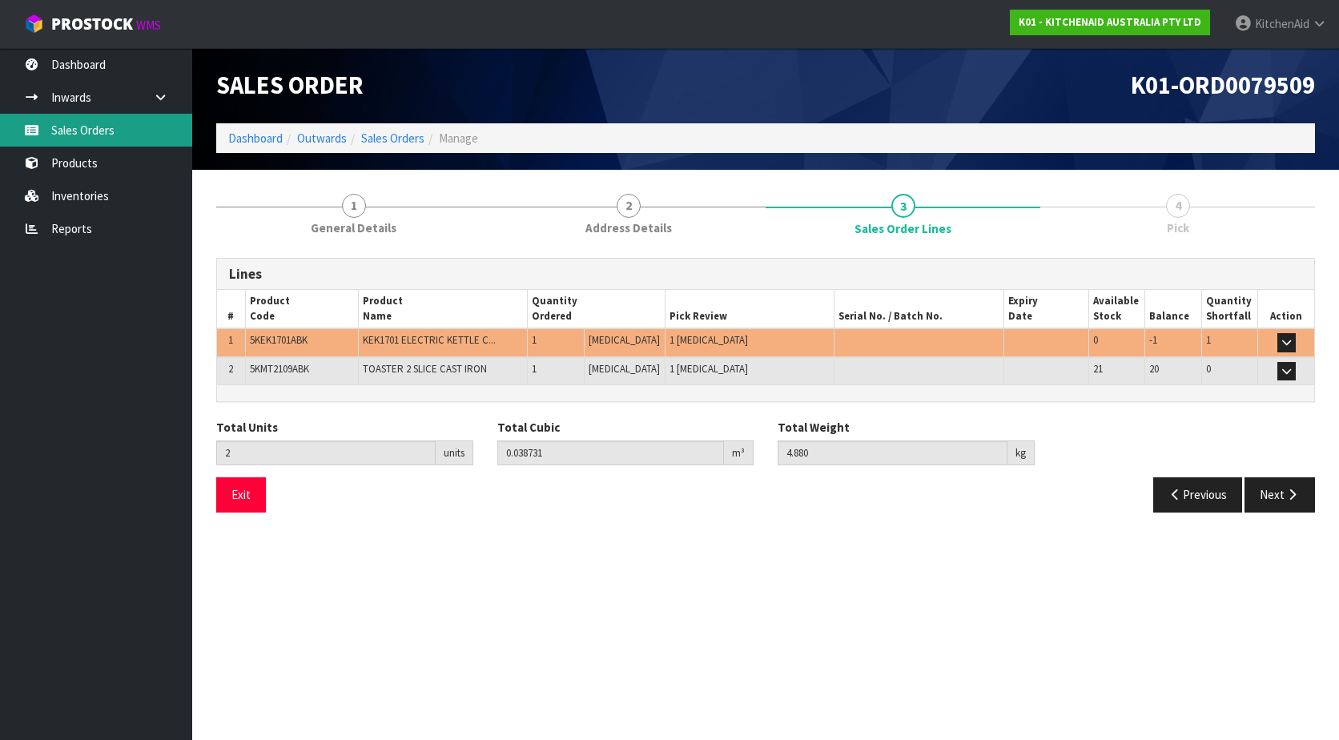
click at [102, 130] on link "Sales Orders" at bounding box center [96, 130] width 192 height 33
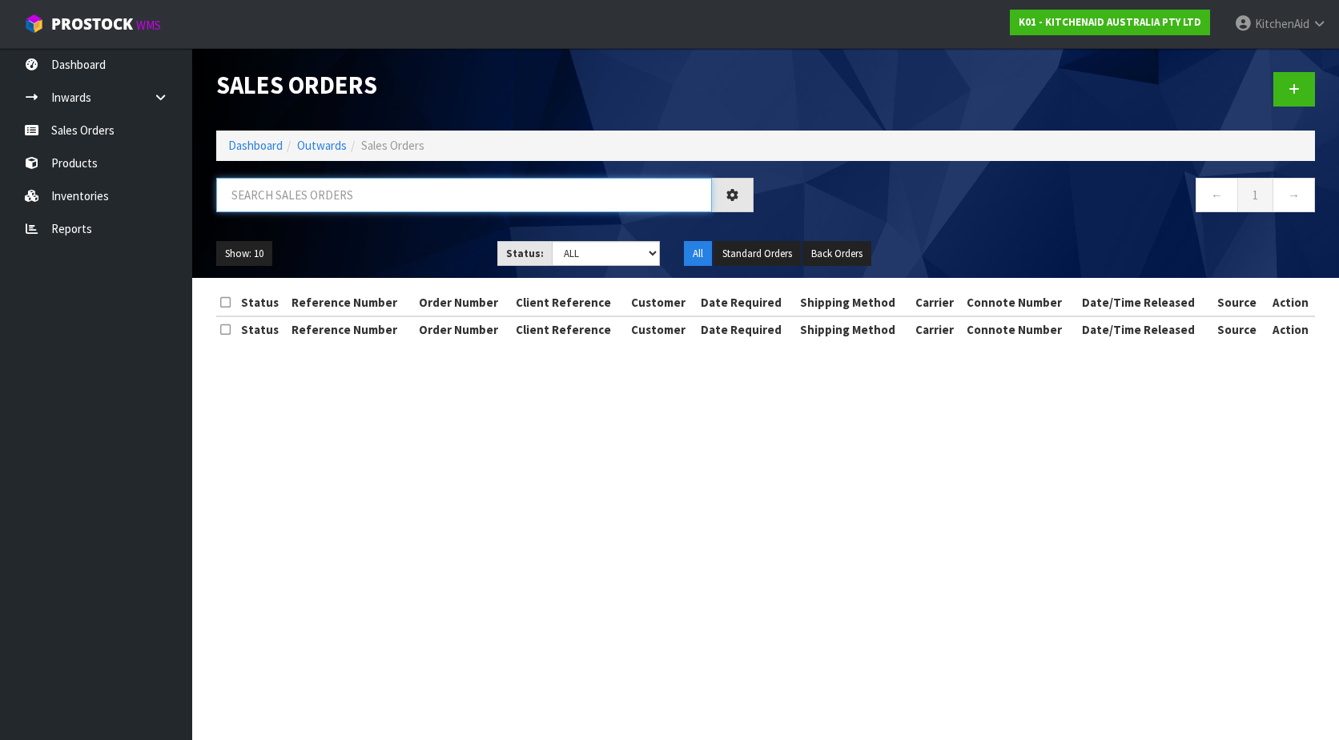
click at [339, 182] on input "text" at bounding box center [464, 195] width 496 height 34
paste input "64006207668587"
click at [253, 196] on input "64006207668587" at bounding box center [464, 195] width 496 height 34
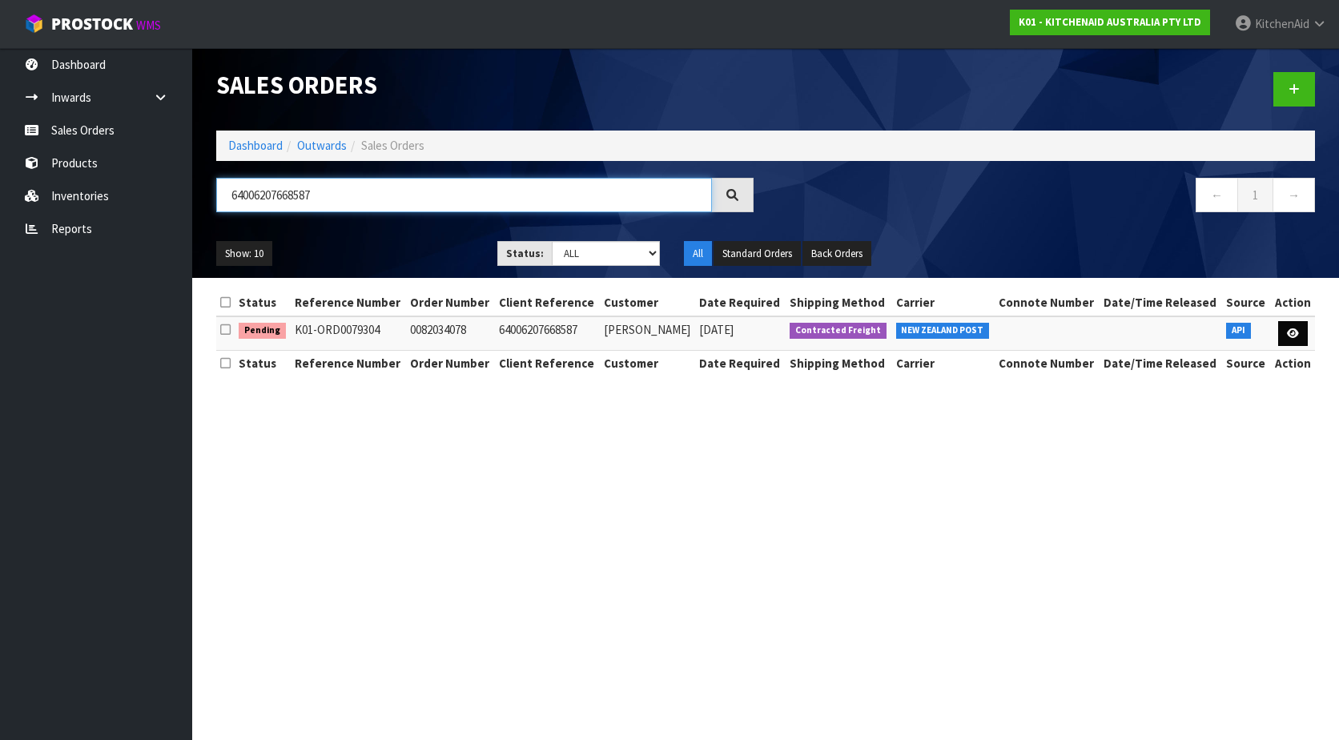
type input "64006207668587"
click at [1288, 332] on icon at bounding box center [1293, 333] width 12 height 10
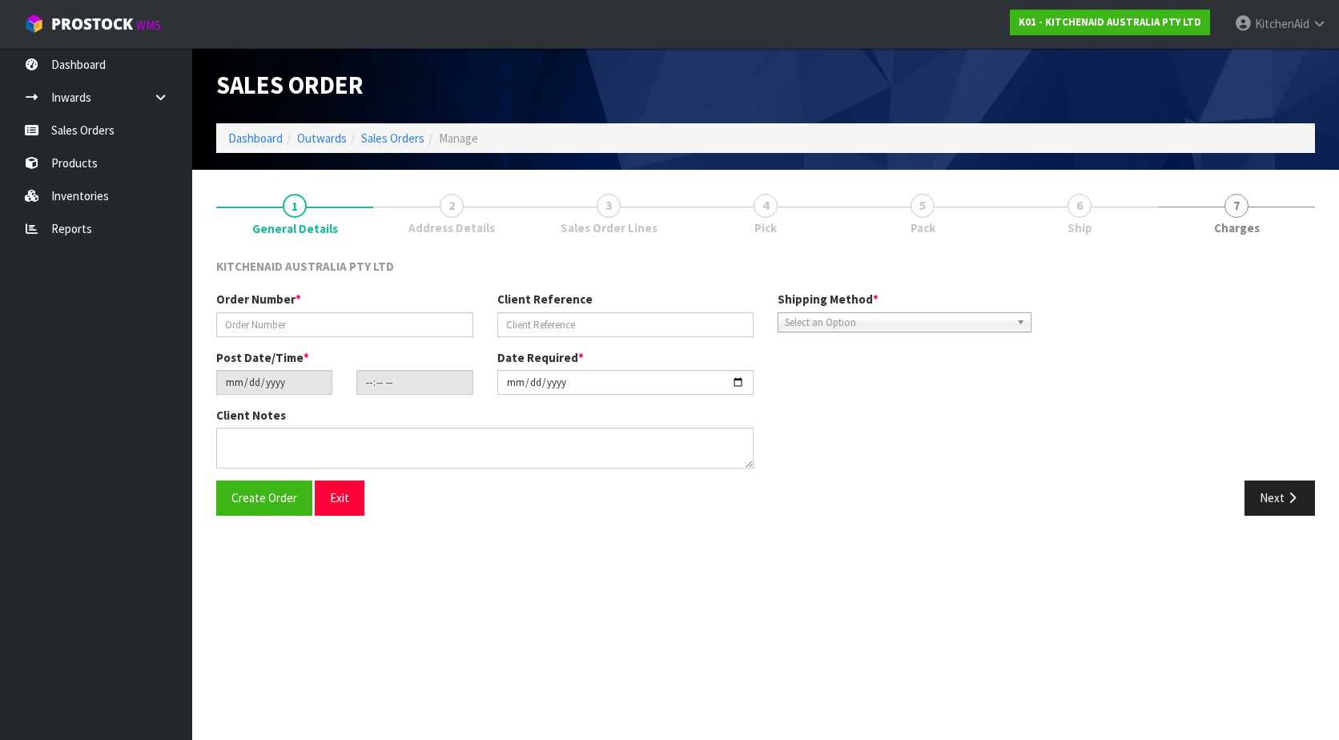
type input "0082034078"
type input "64006207668587"
type input "[DATE]"
type input "17:40:52.000"
type input "[DATE]"
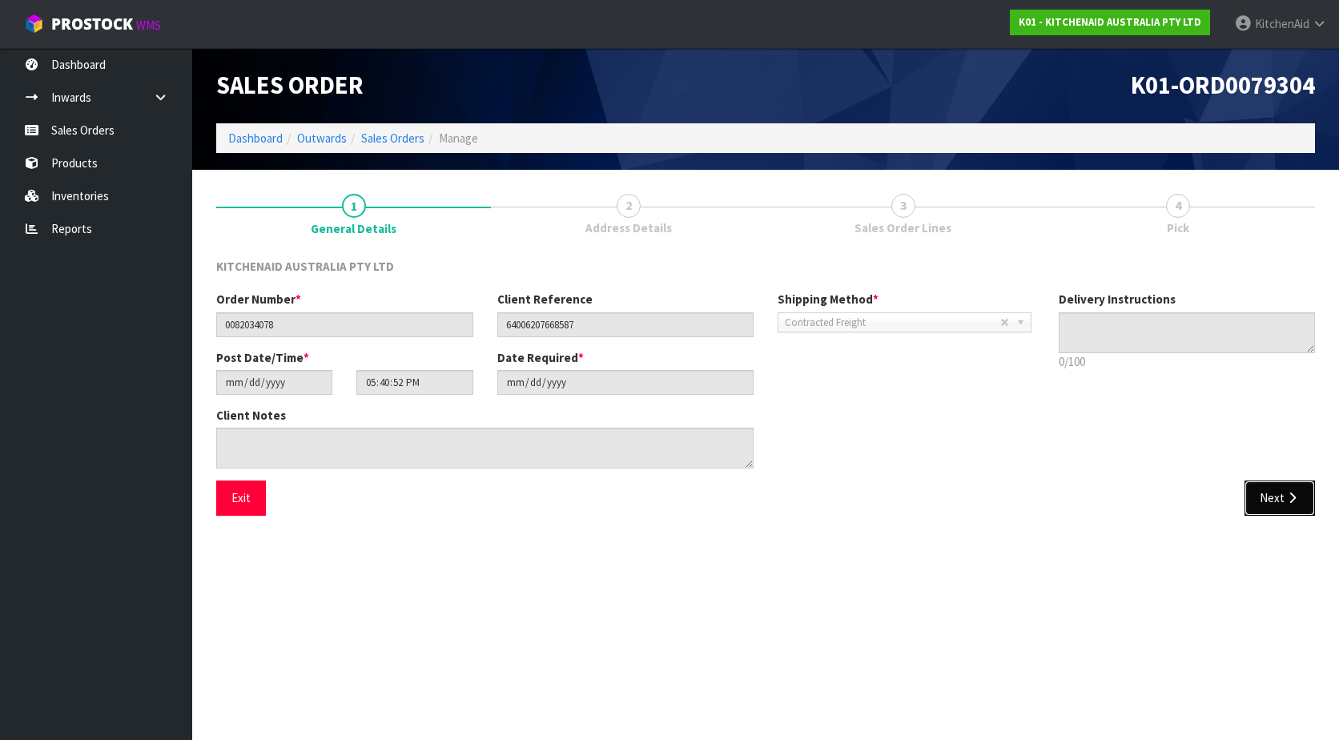
click at [1278, 497] on button "Next" at bounding box center [1280, 498] width 70 height 34
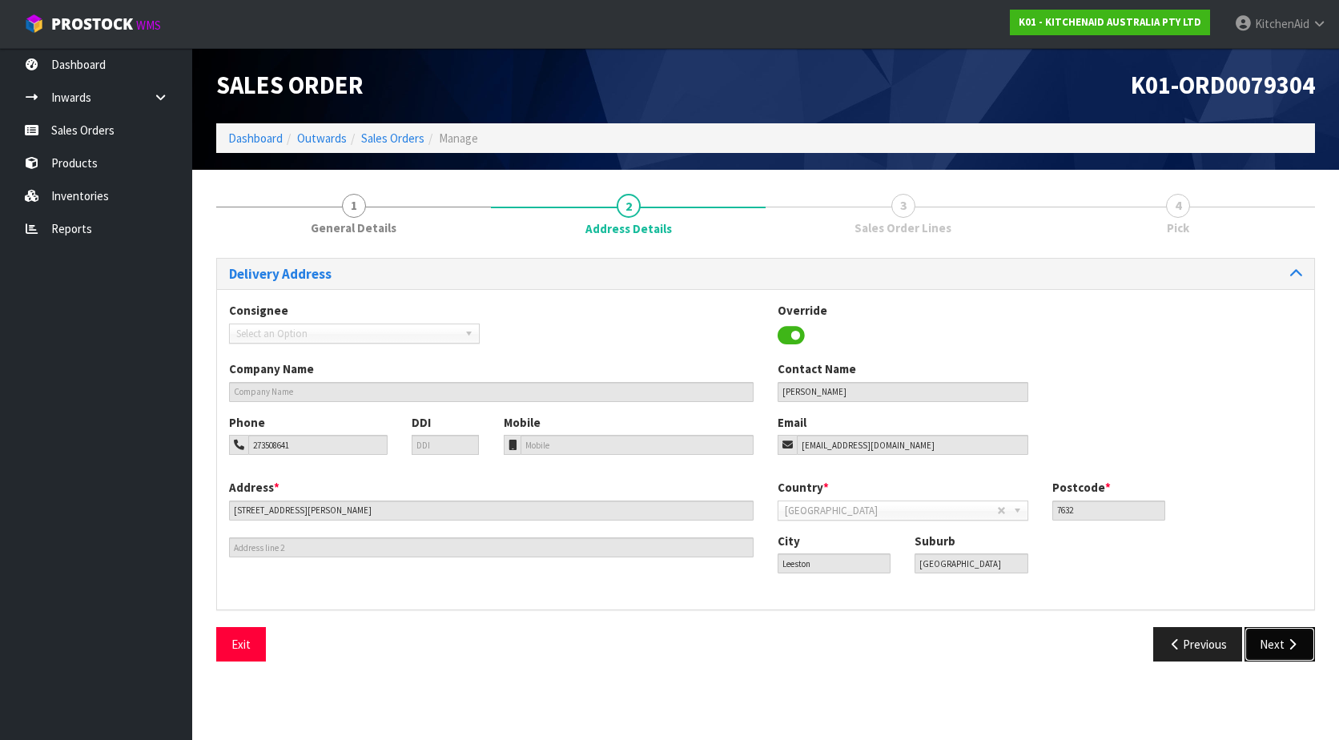
click at [1290, 631] on button "Next" at bounding box center [1280, 644] width 70 height 34
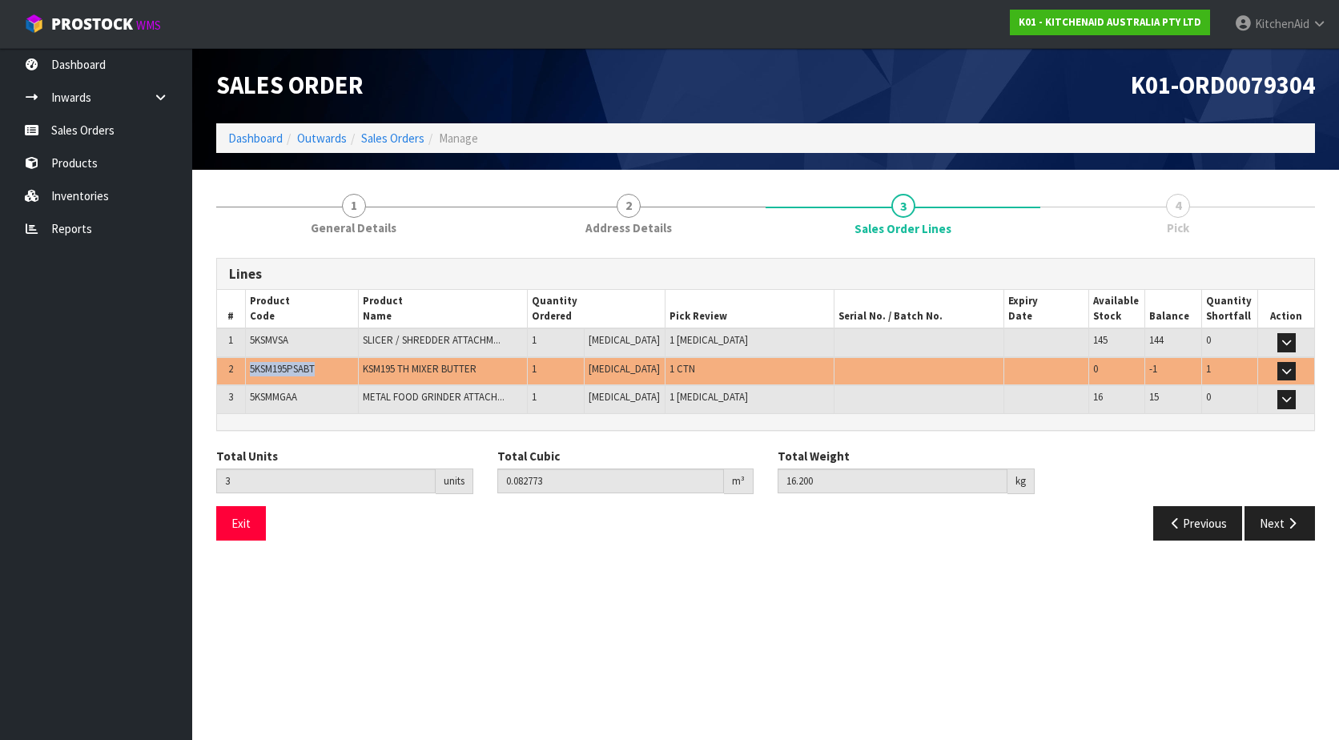
drag, startPoint x: 330, startPoint y: 373, endPoint x: 251, endPoint y: 372, distance: 79.3
click at [251, 372] on td "5KSM195PSABT" at bounding box center [301, 371] width 113 height 29
copy span "5KSM195PSABT"
click at [63, 167] on link "Products" at bounding box center [96, 163] width 192 height 33
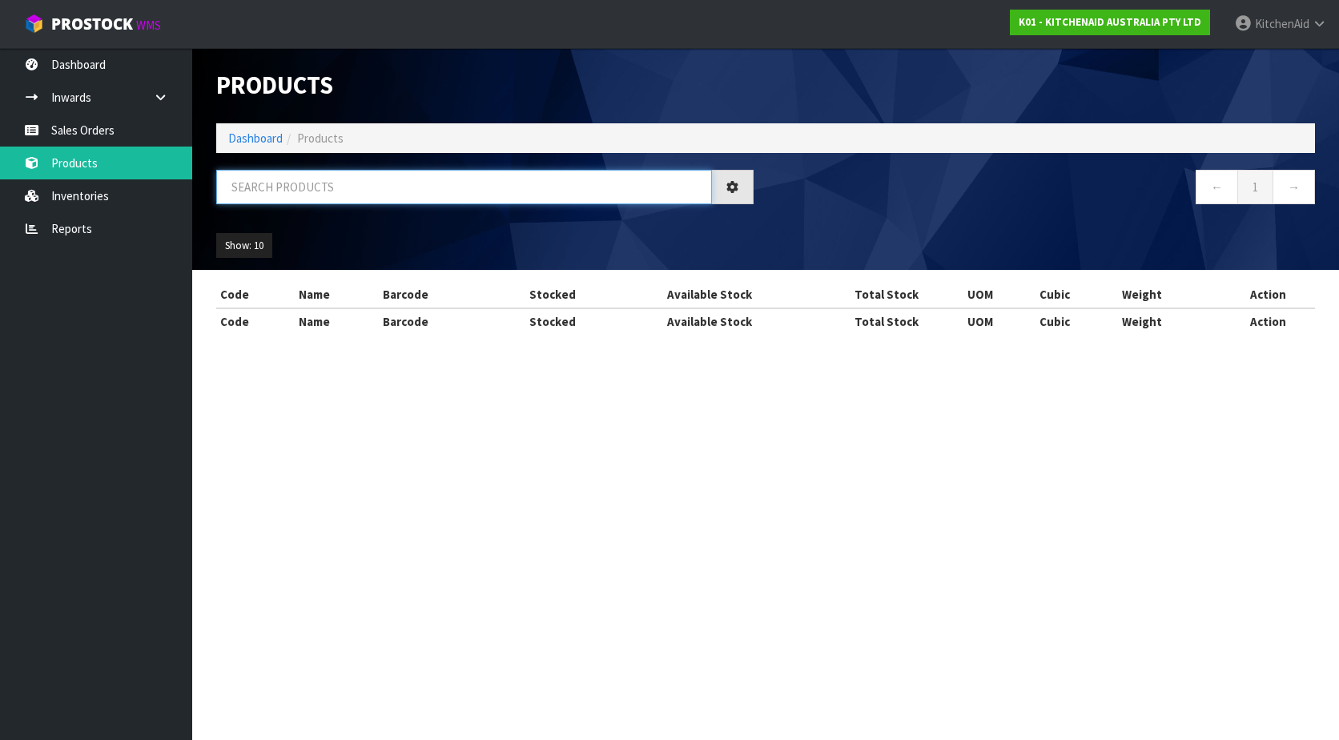
click at [457, 175] on input "text" at bounding box center [464, 187] width 496 height 34
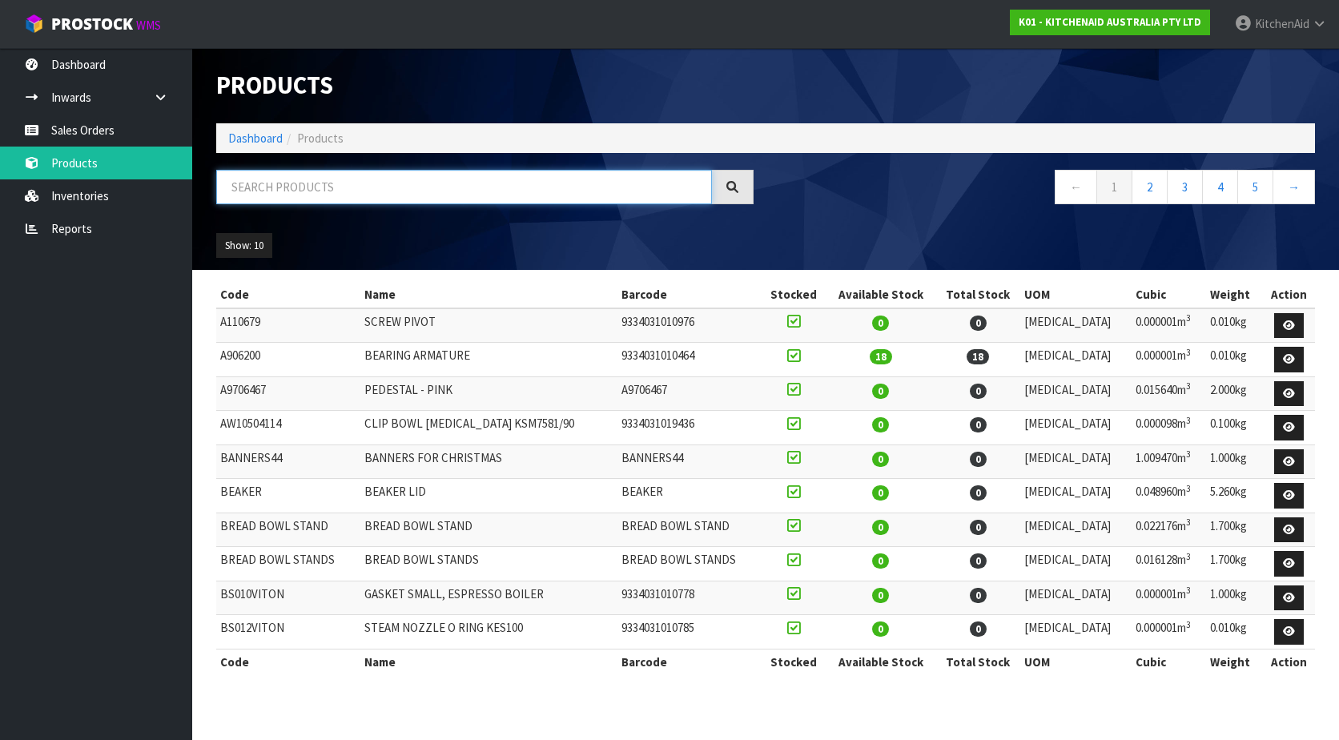
click at [377, 182] on input "text" at bounding box center [464, 187] width 496 height 34
paste input "5KSM195PSABT"
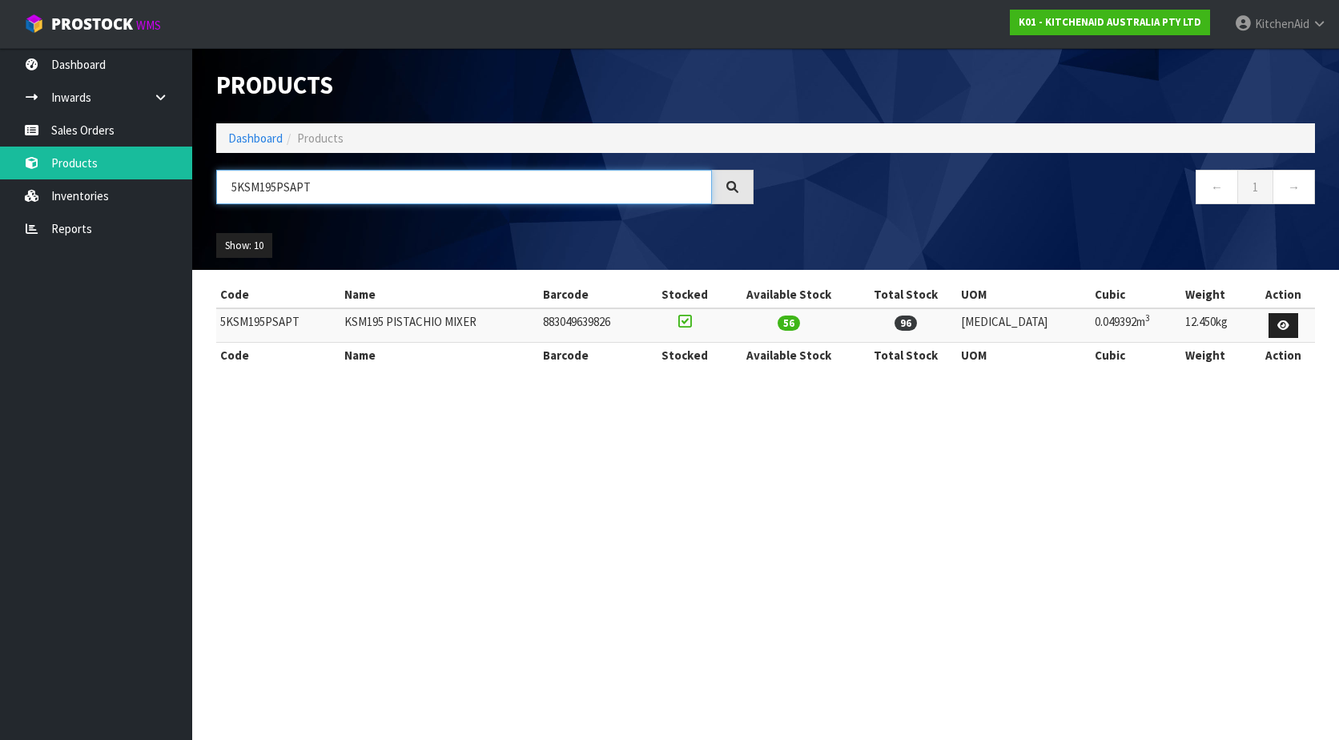
click at [303, 183] on input "5KSM195PSAPT" at bounding box center [464, 187] width 496 height 34
type input "5KSM195PSABT"
